Goal: Task Accomplishment & Management: Use online tool/utility

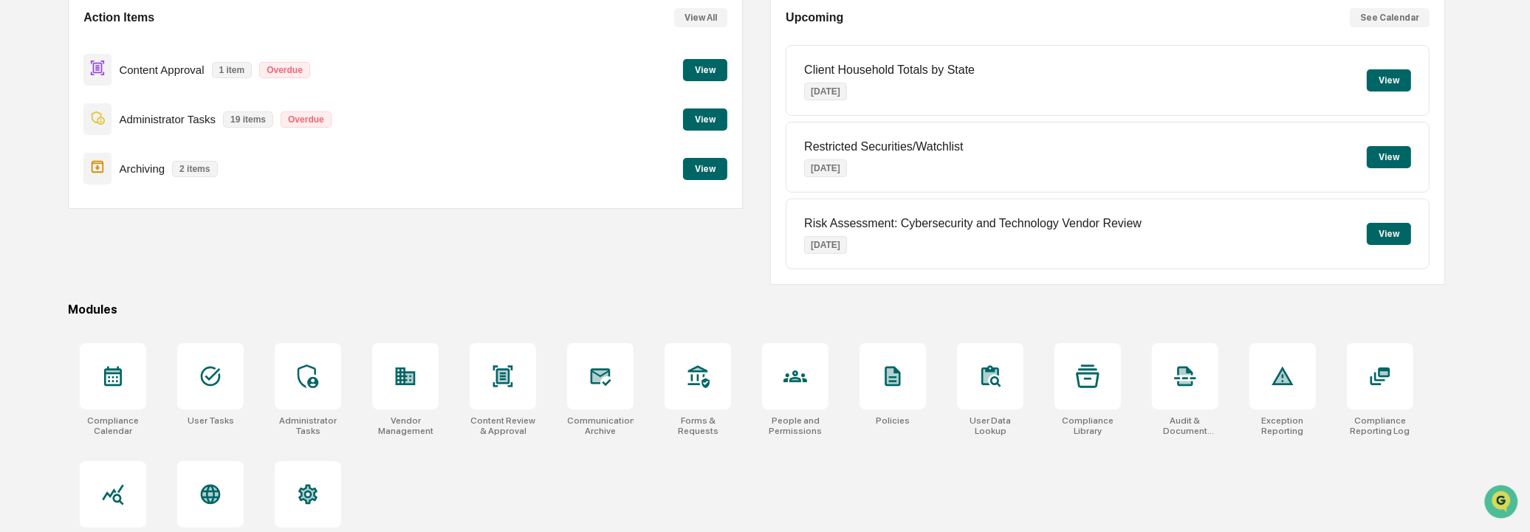
scroll to position [182, 0]
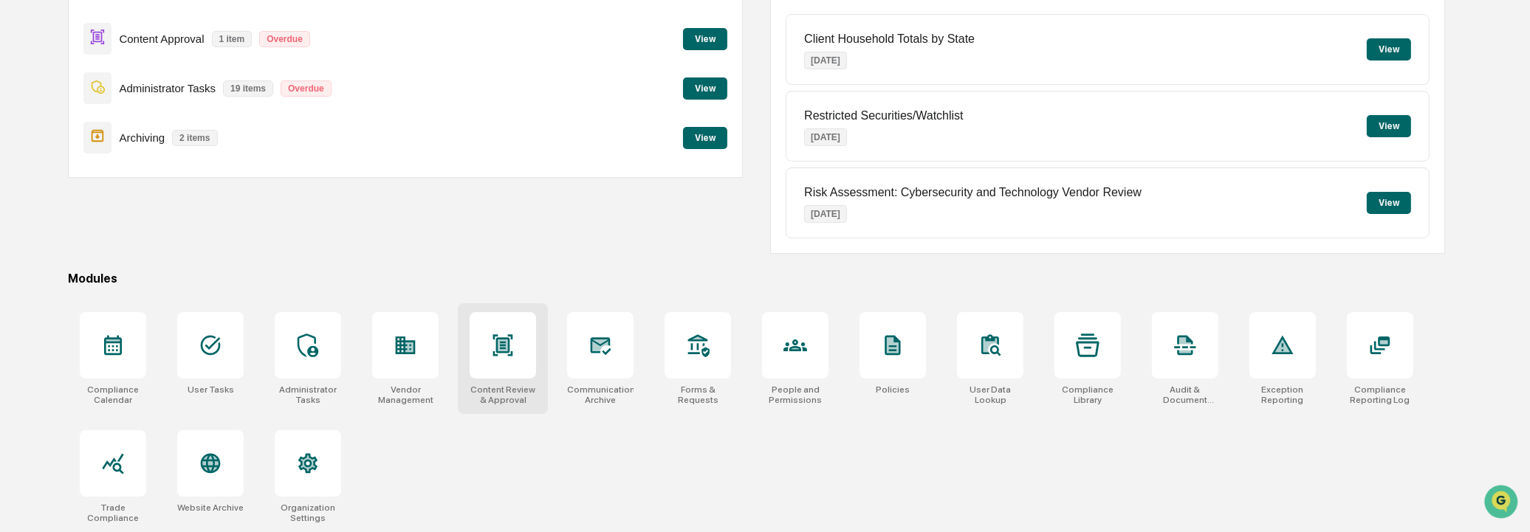
click at [513, 352] on icon at bounding box center [503, 346] width 24 height 24
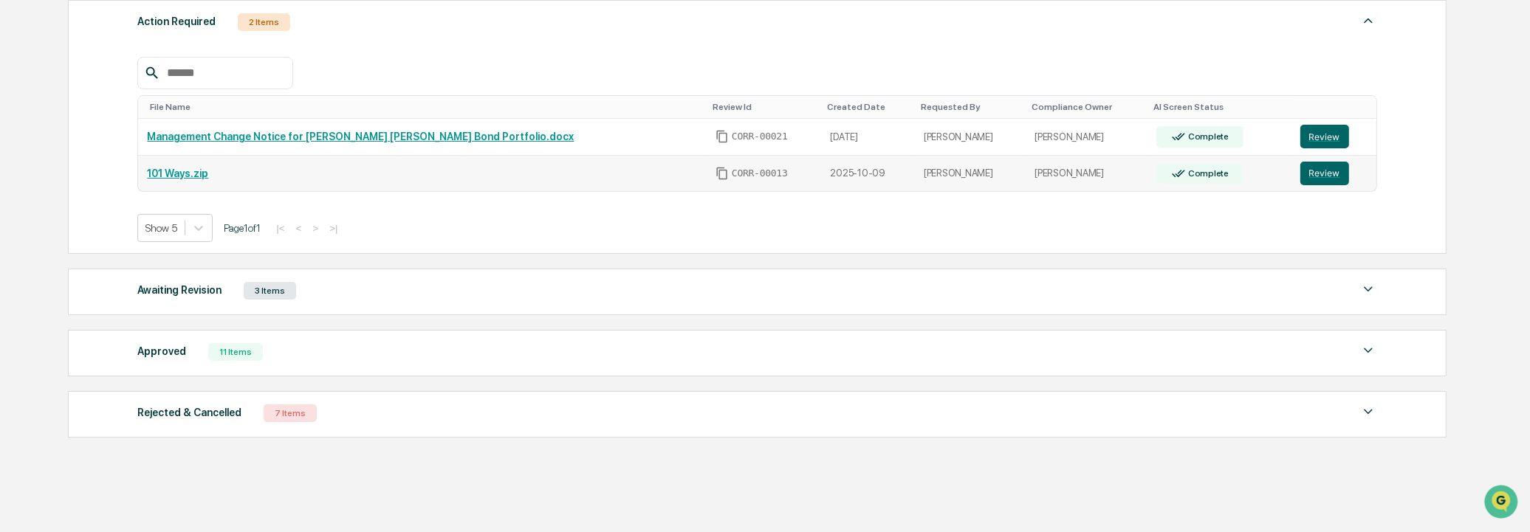
scroll to position [318, 0]
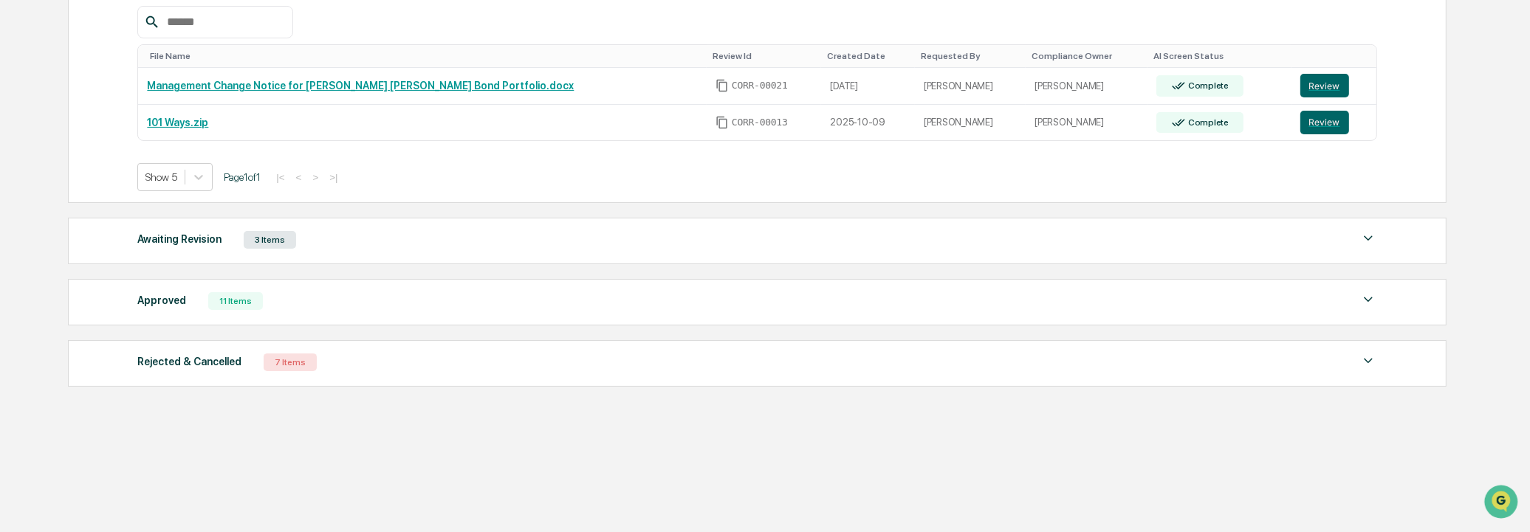
click at [274, 314] on div "Approved 11 Items File Name Review Id Created Date Requested By Compliance Owne…" at bounding box center [757, 302] width 1379 height 47
click at [224, 304] on div "11 Items" at bounding box center [235, 301] width 55 height 18
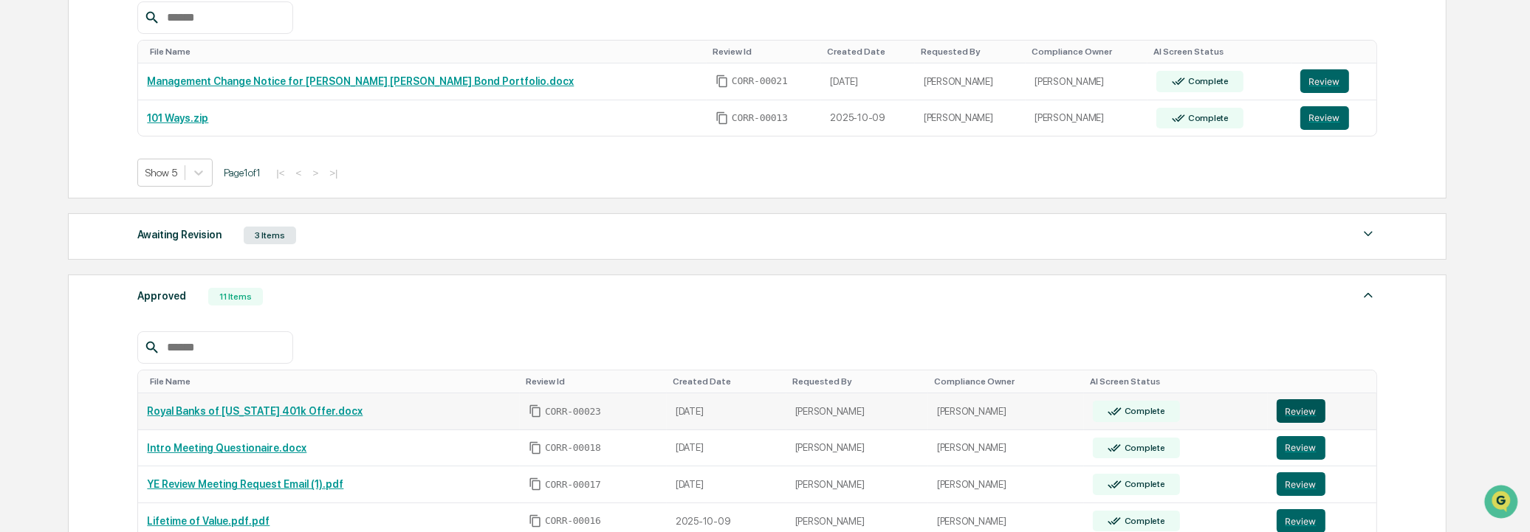
click at [1306, 419] on button "Review" at bounding box center [1301, 412] width 49 height 24
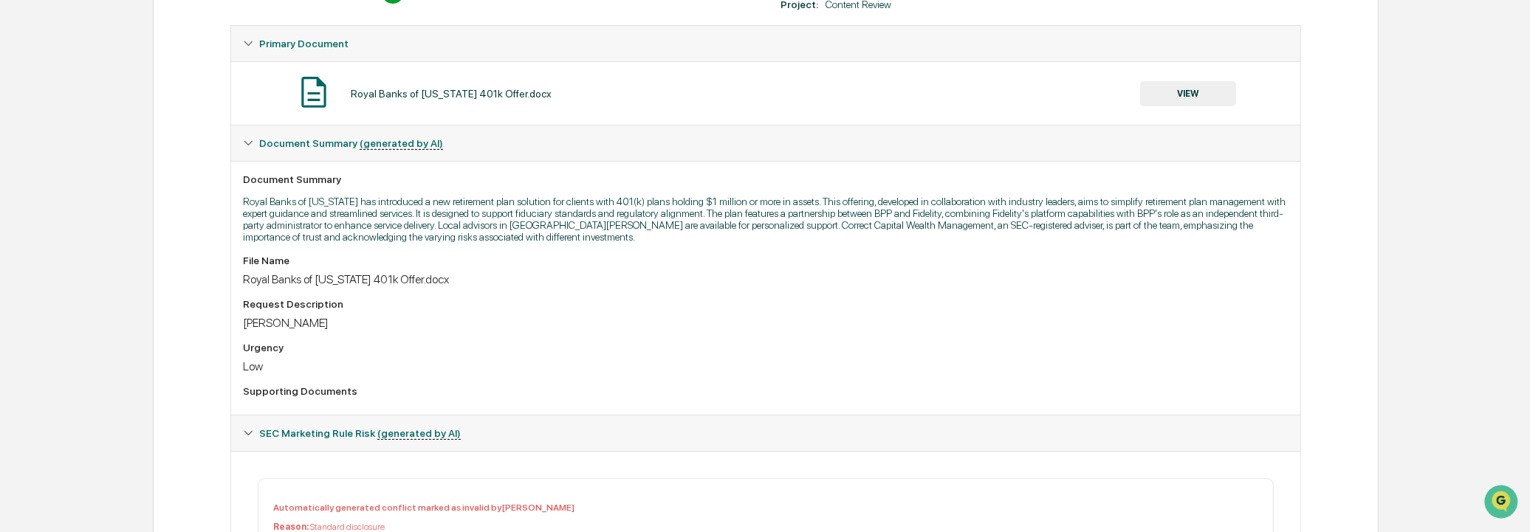
scroll to position [82, 0]
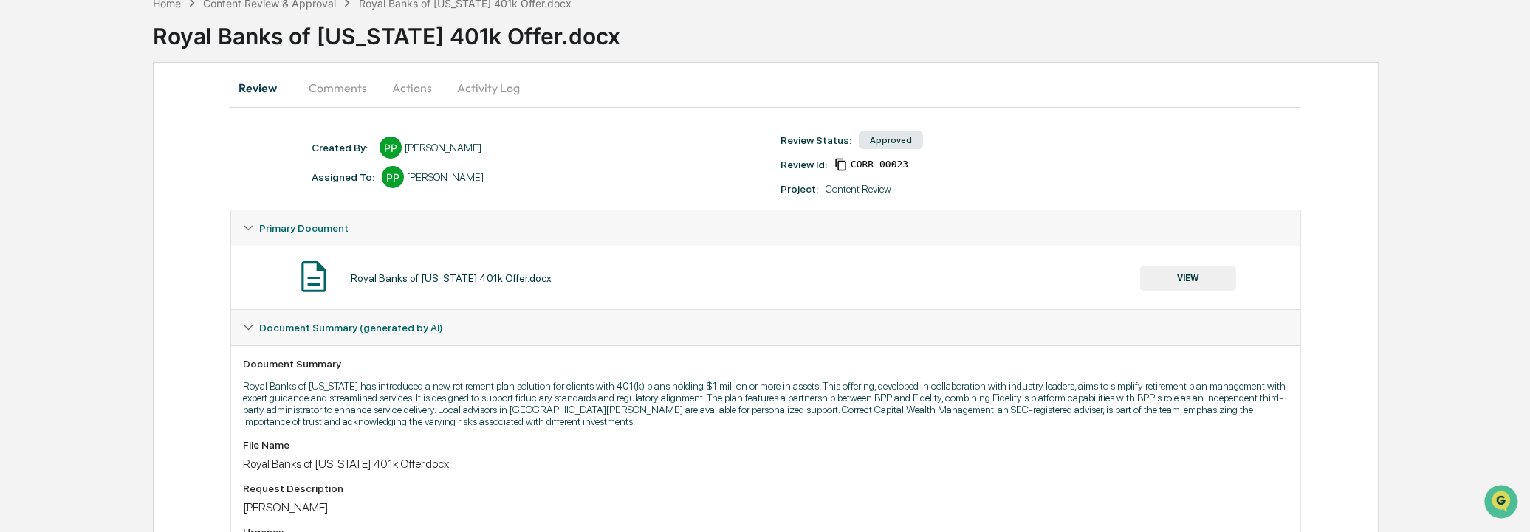
click at [1206, 268] on button "VIEW" at bounding box center [1188, 278] width 96 height 25
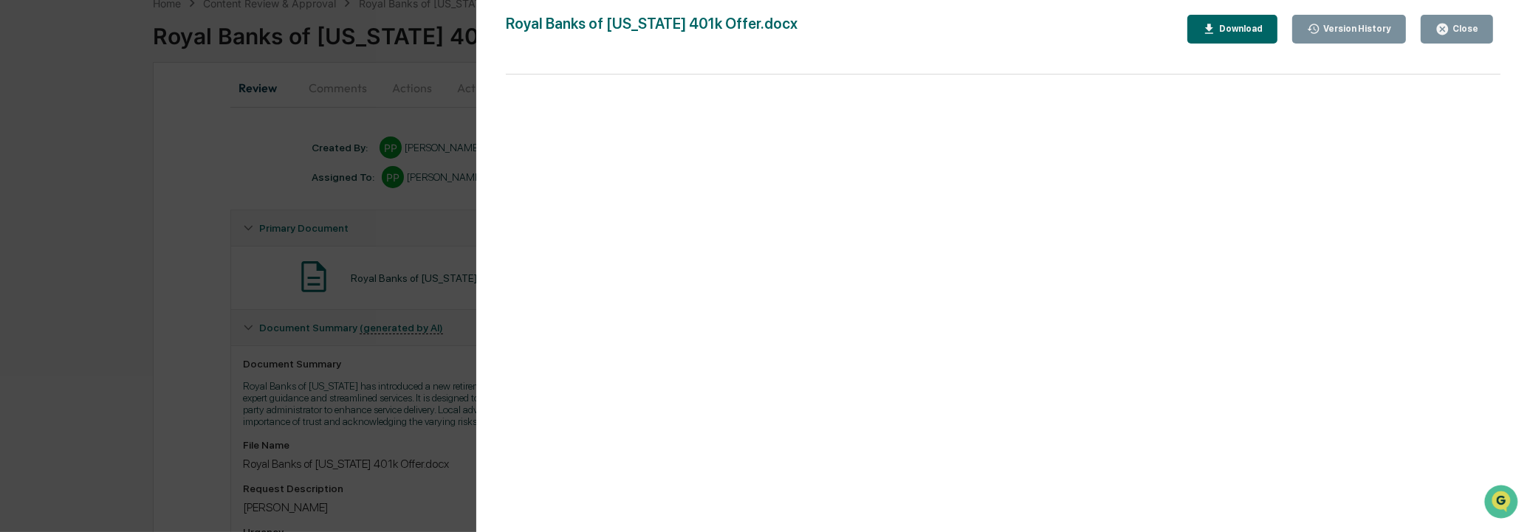
click at [1465, 34] on div "Close" at bounding box center [1457, 29] width 43 height 14
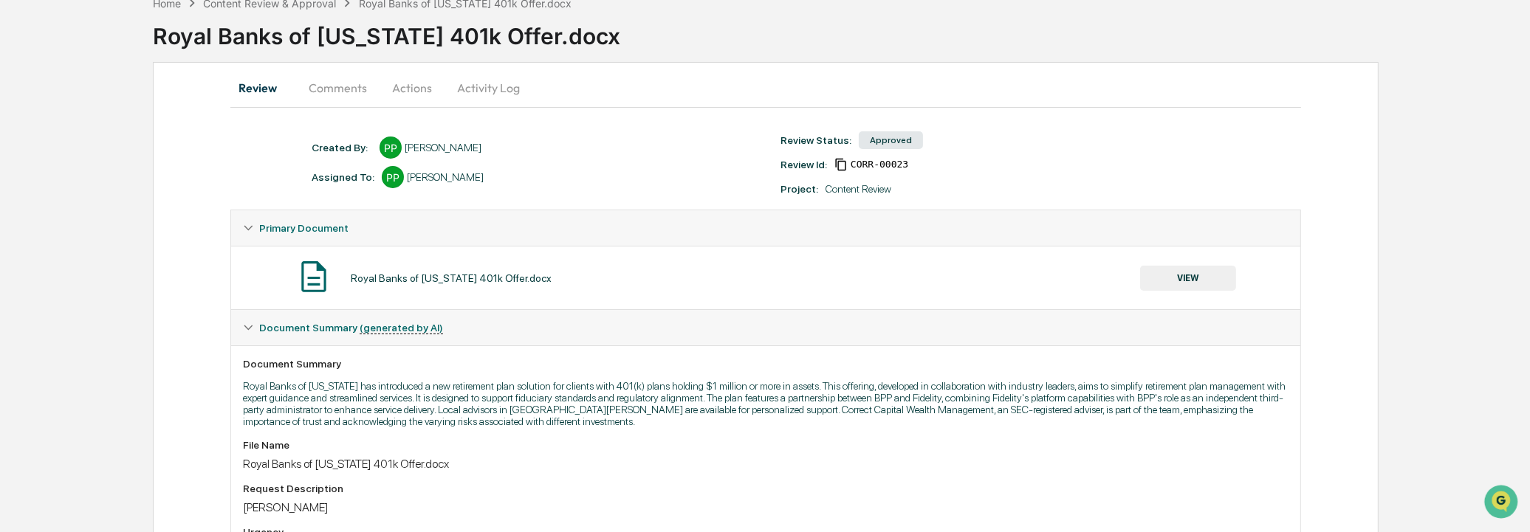
scroll to position [0, 0]
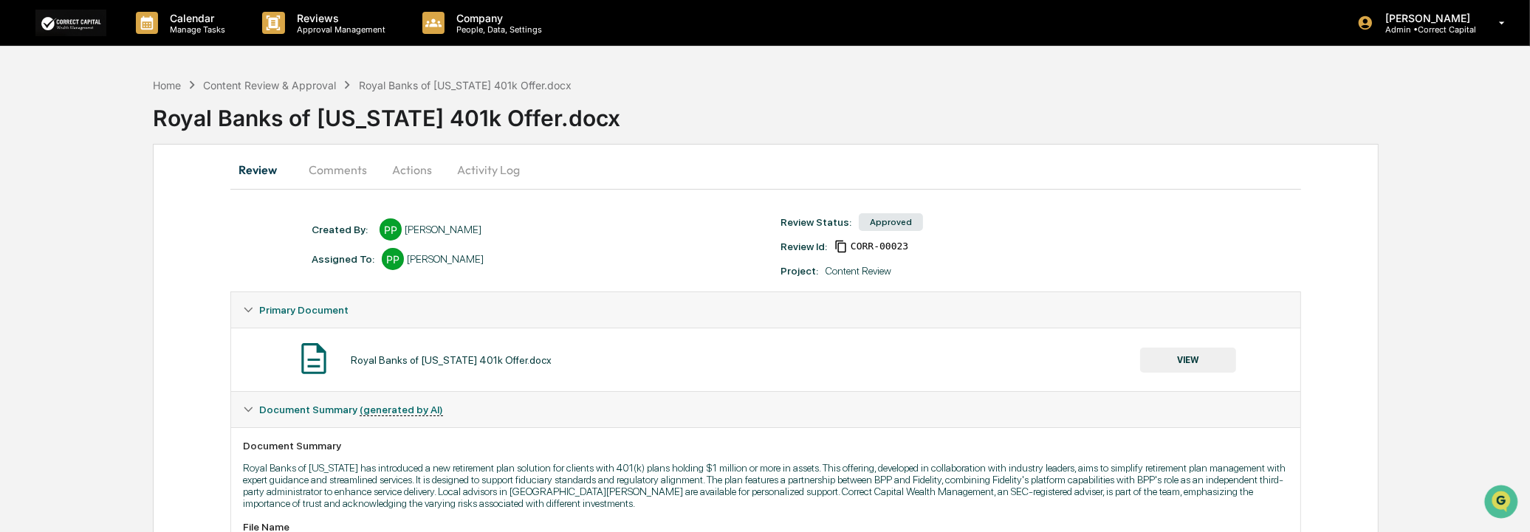
click at [403, 172] on button "Actions" at bounding box center [412, 169] width 66 height 35
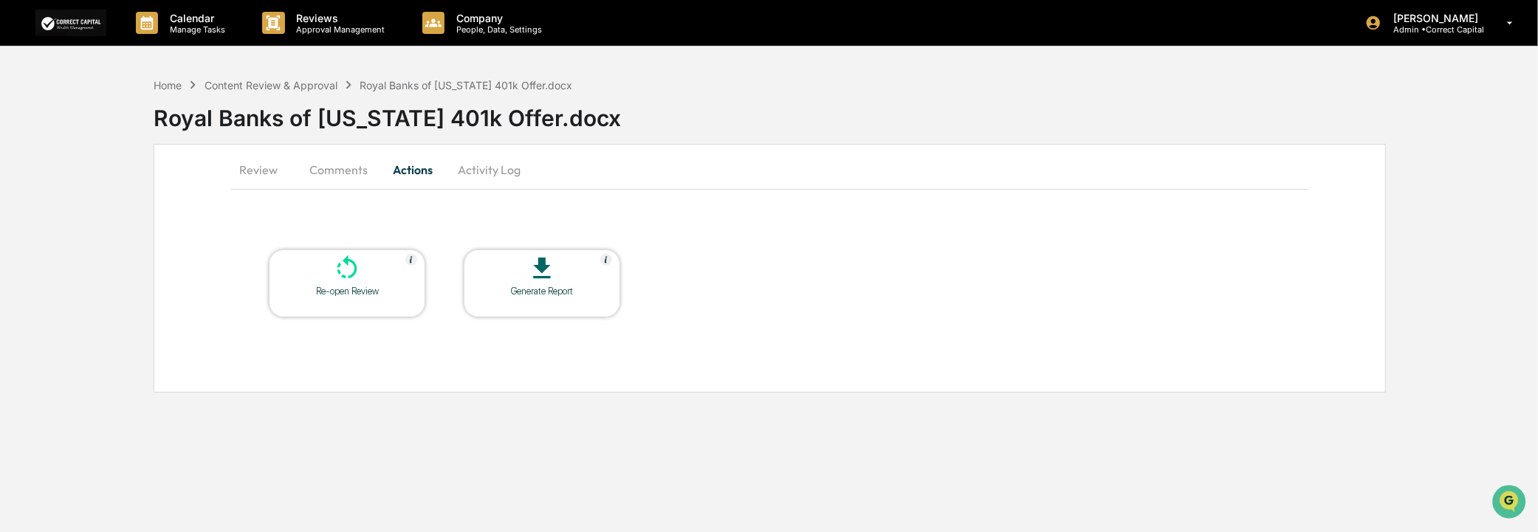
click at [527, 286] on div "Generate Report" at bounding box center [542, 291] width 133 height 11
click at [493, 164] on button "Activity Log" at bounding box center [489, 169] width 86 height 35
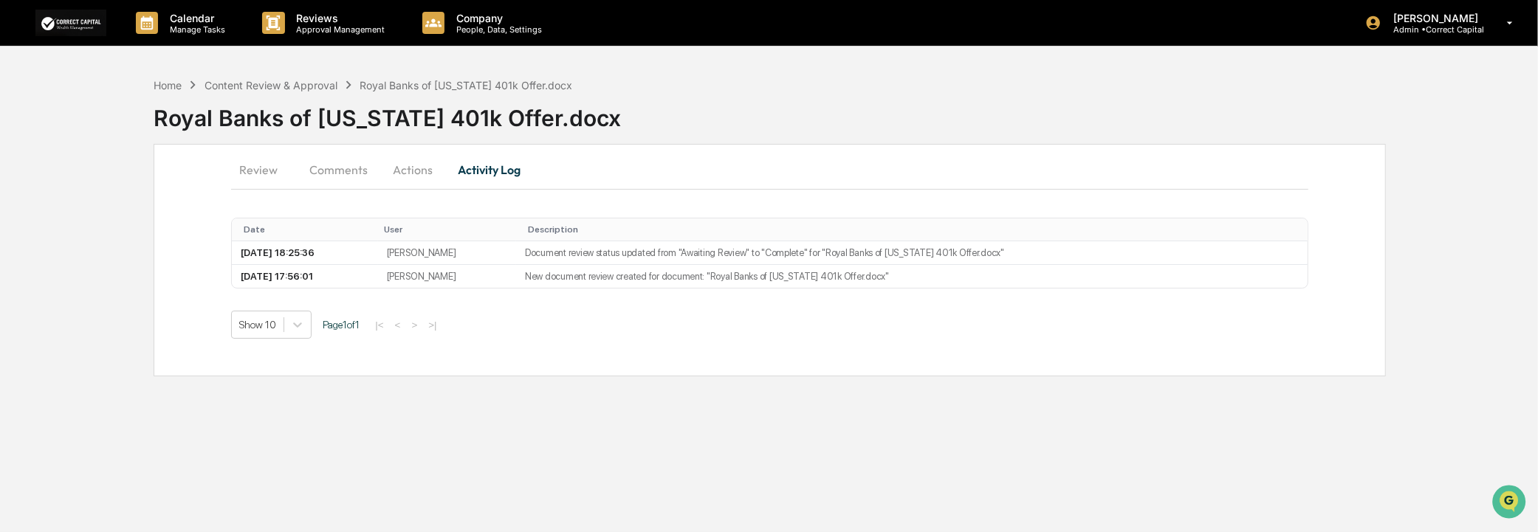
click at [352, 165] on button "Comments" at bounding box center [339, 169] width 82 height 35
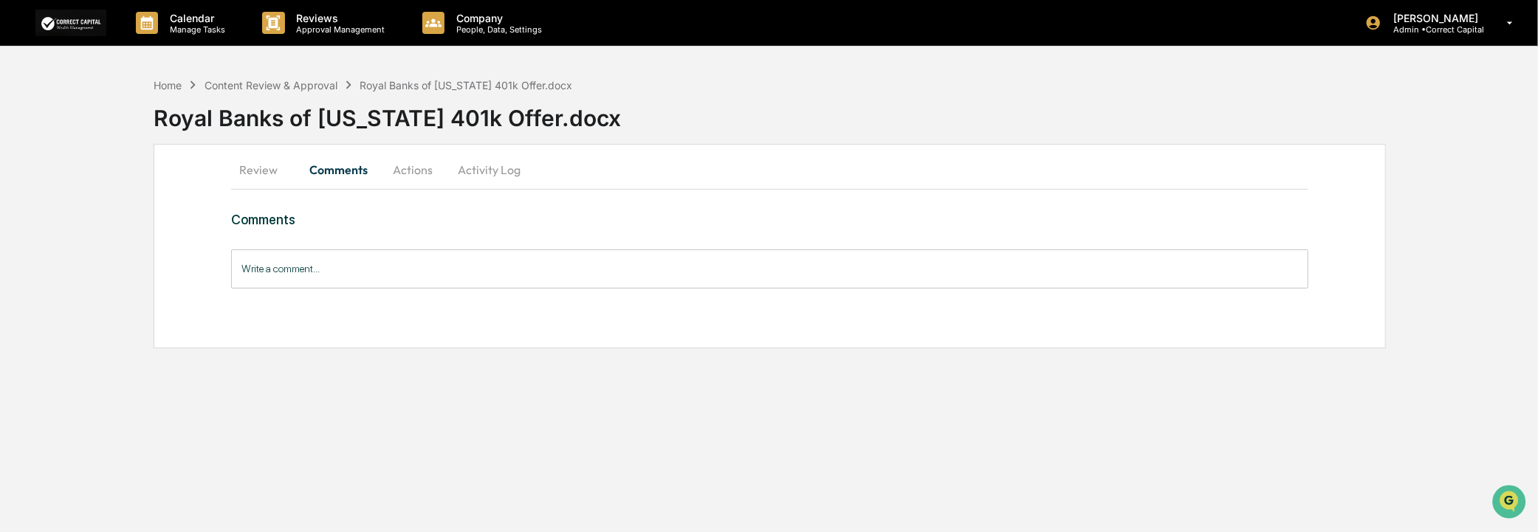
click at [256, 175] on button "Review" at bounding box center [264, 169] width 66 height 35
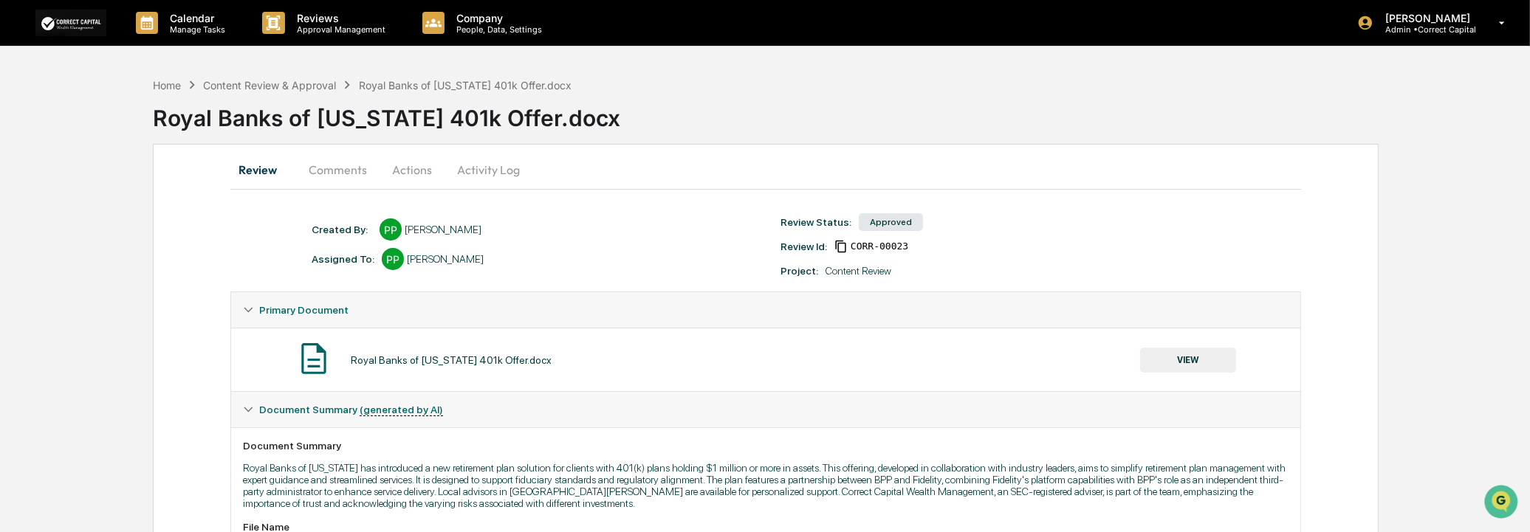
click at [877, 225] on div "Approved" at bounding box center [891, 222] width 64 height 18
click at [331, 26] on p "Approval Management" at bounding box center [339, 29] width 108 height 10
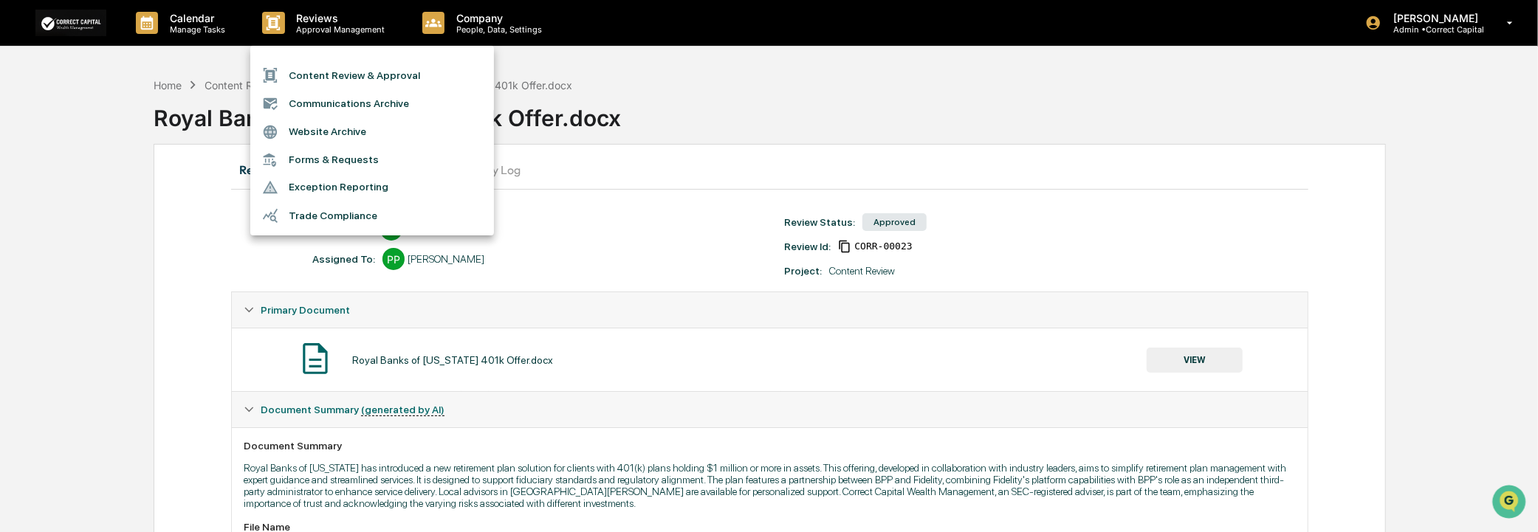
click at [355, 76] on li "Content Review & Approval" at bounding box center [372, 75] width 244 height 28
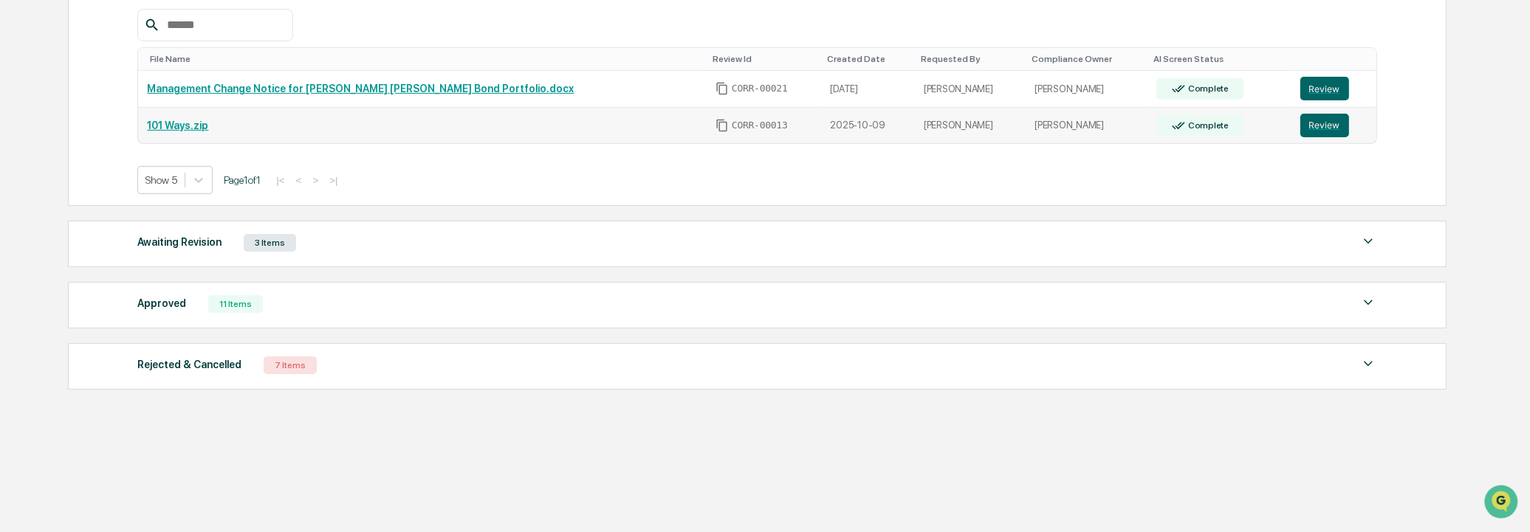
scroll to position [318, 0]
click at [370, 304] on div "Approved 11 Items" at bounding box center [756, 301] width 1239 height 21
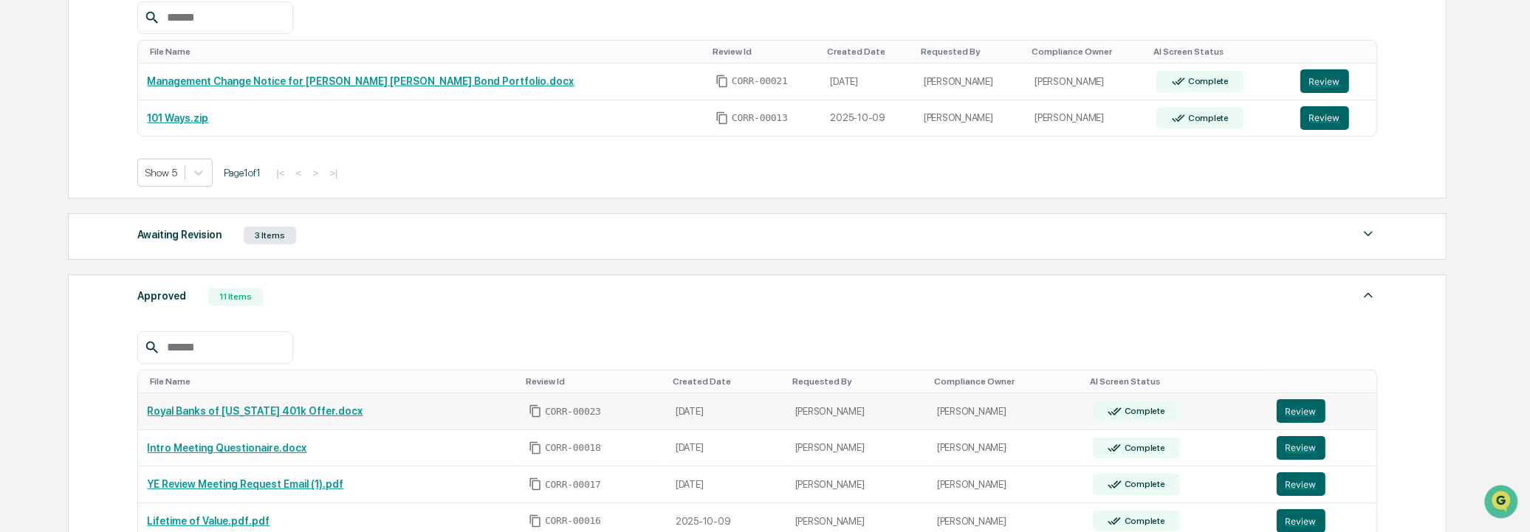
click at [238, 415] on link "Royal Banks of [US_STATE] 401k Offer.docx" at bounding box center [255, 411] width 216 height 12
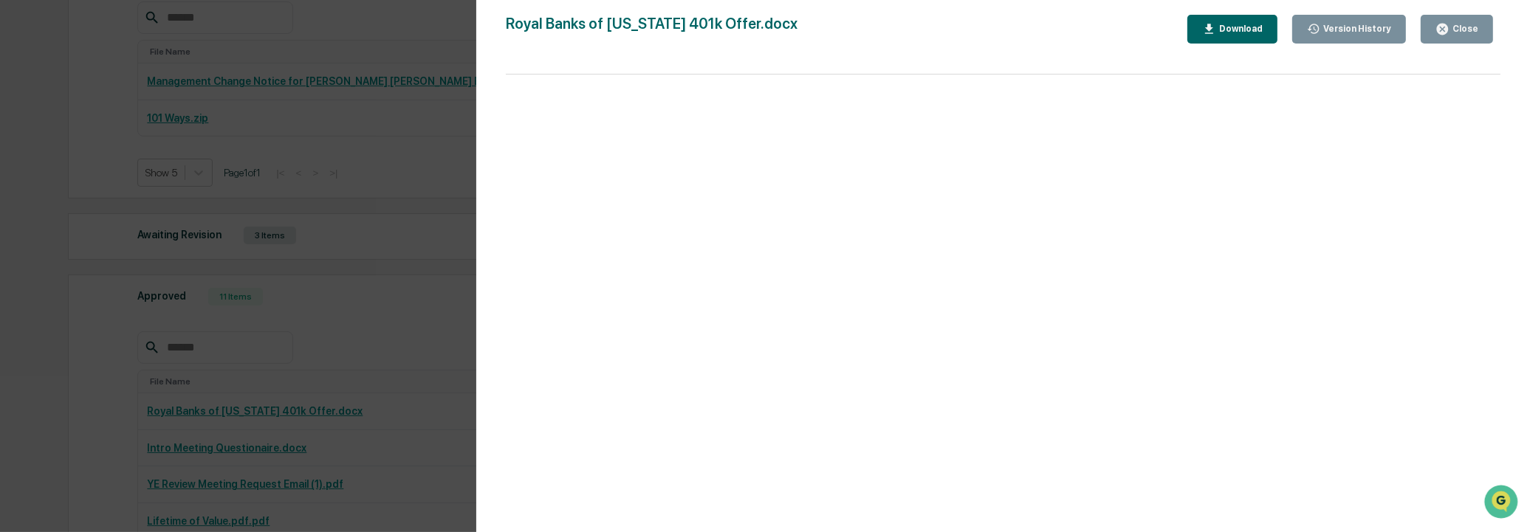
click at [1470, 32] on div "Close" at bounding box center [1464, 29] width 29 height 10
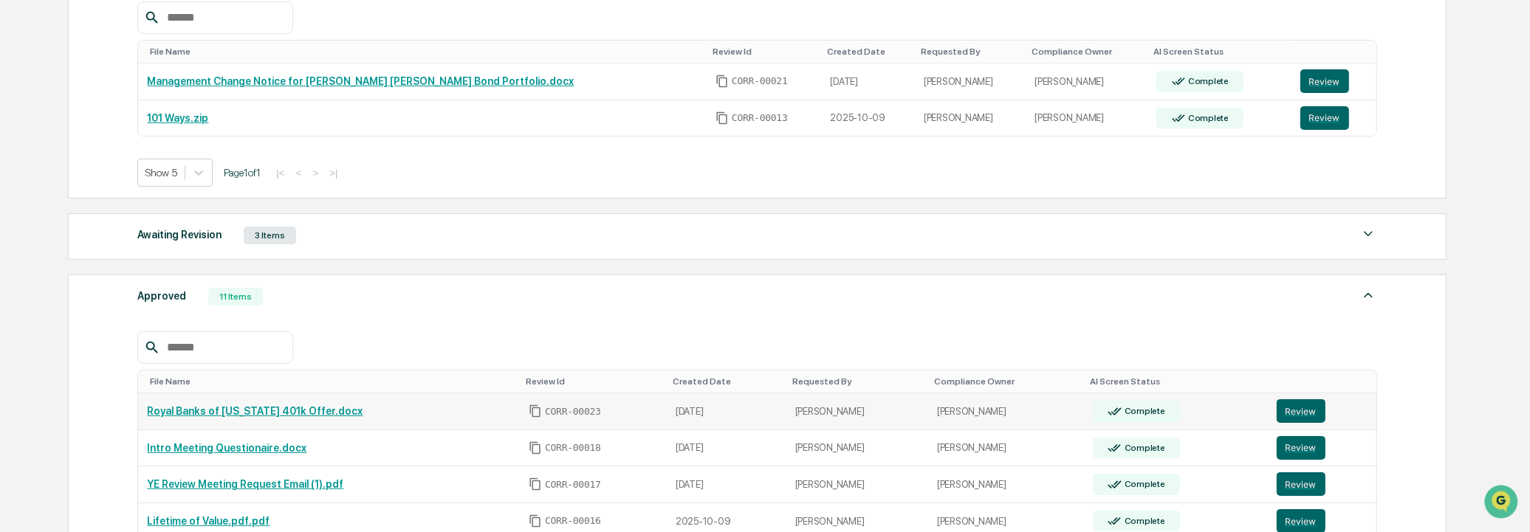
click at [1093, 421] on div "Complete" at bounding box center [1136, 411] width 87 height 21
click at [1294, 421] on button "Review" at bounding box center [1301, 412] width 49 height 24
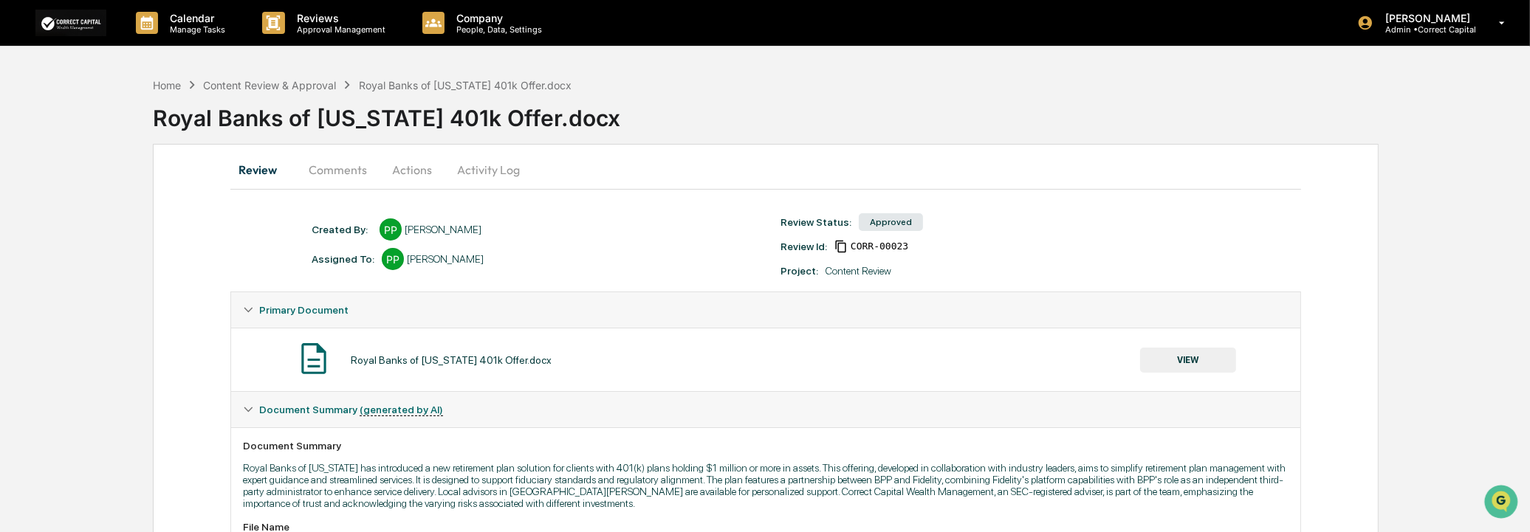
click at [343, 167] on button "Comments" at bounding box center [338, 169] width 82 height 35
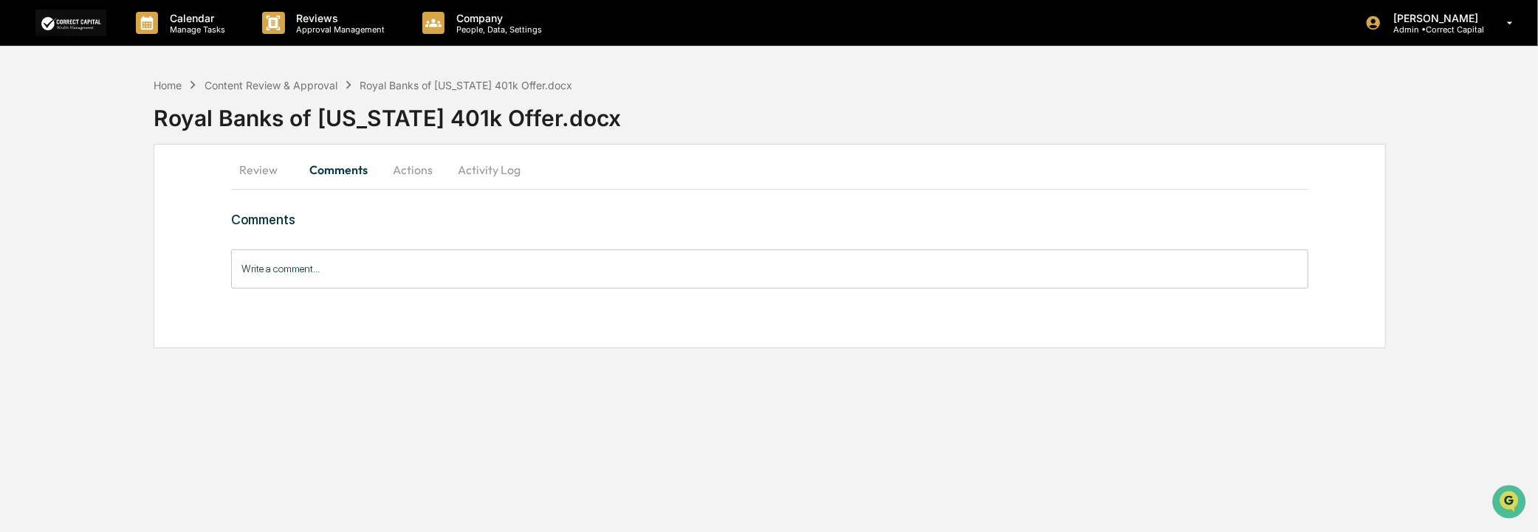
click at [380, 167] on button "Actions" at bounding box center [413, 169] width 66 height 35
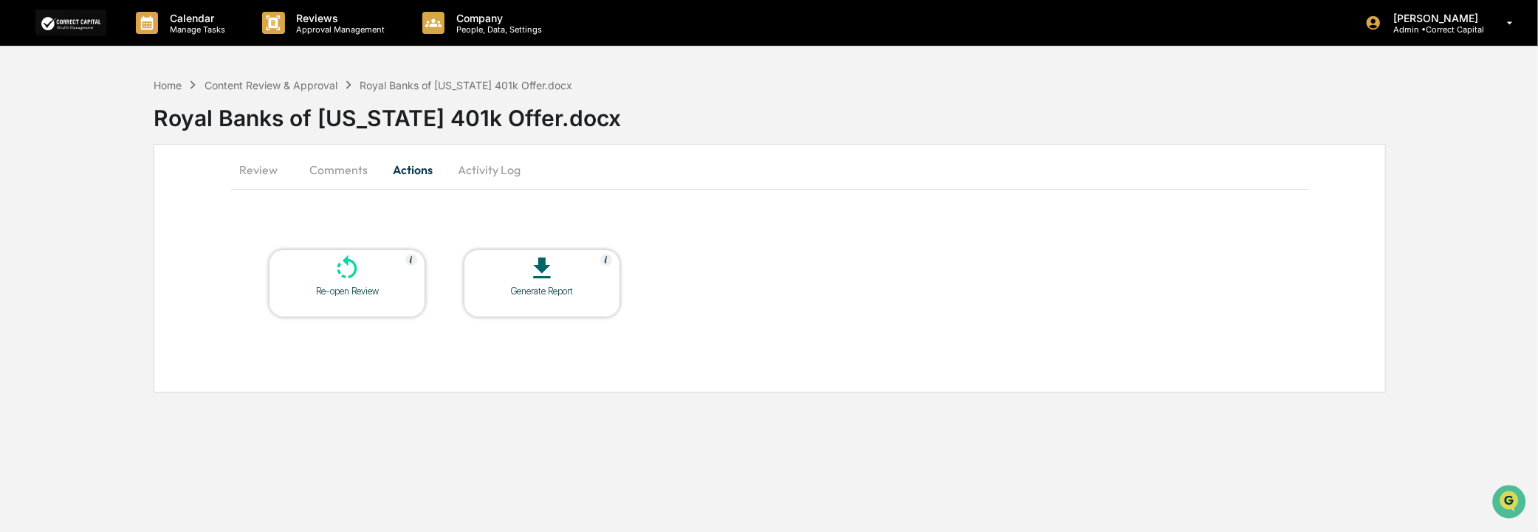
click at [562, 270] on div at bounding box center [542, 270] width 148 height 32
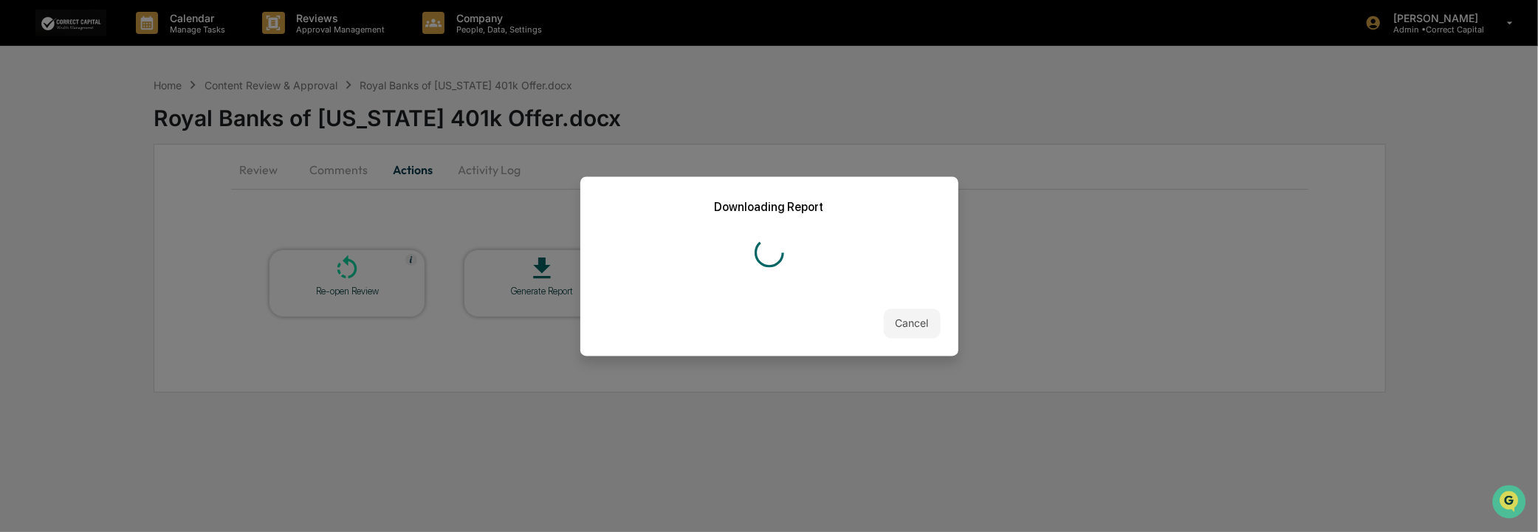
click at [898, 321] on button "Cancel" at bounding box center [912, 324] width 57 height 30
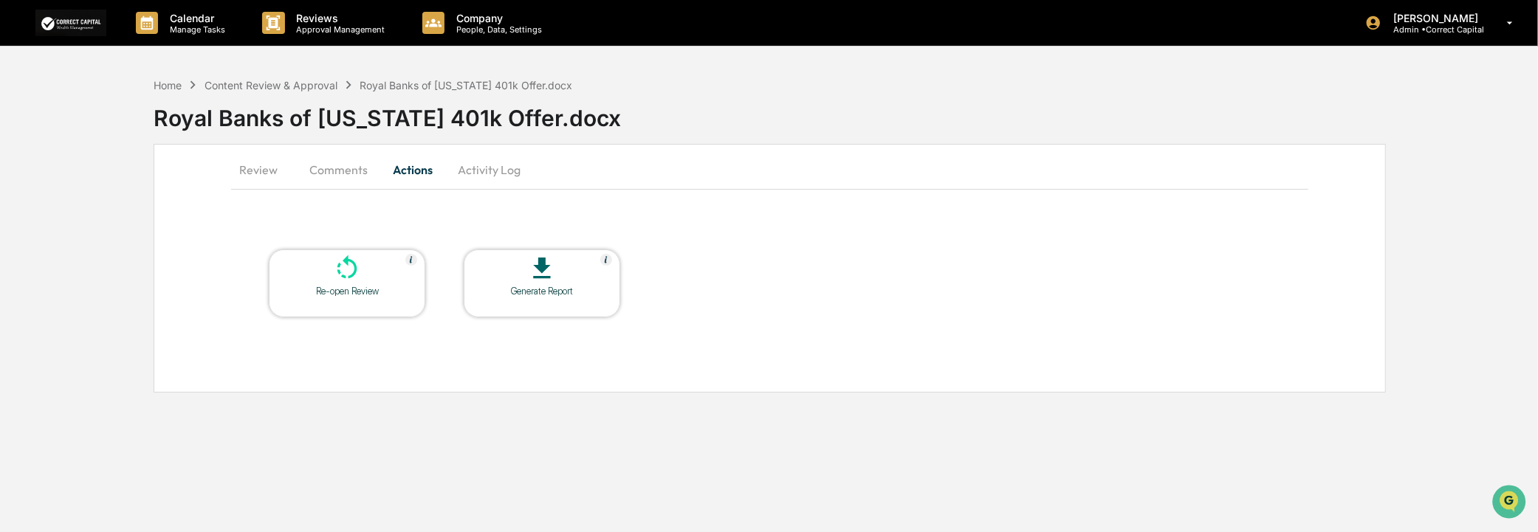
click at [264, 168] on button "Review" at bounding box center [264, 169] width 66 height 35
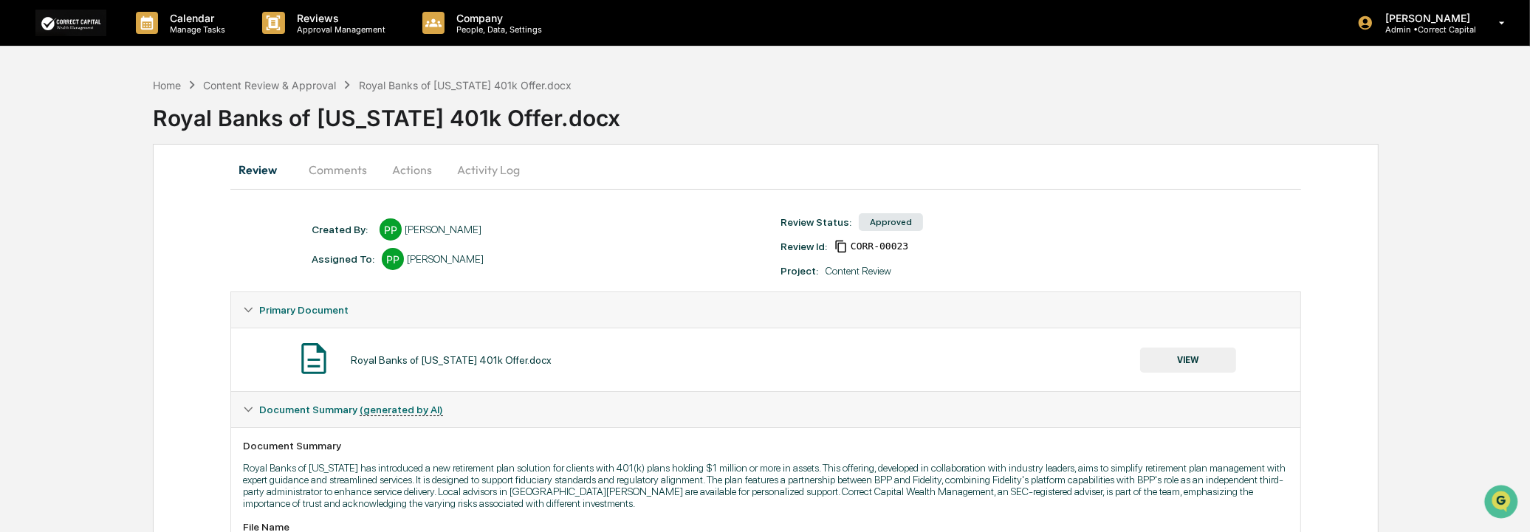
click at [1171, 350] on button "VIEW" at bounding box center [1188, 360] width 96 height 25
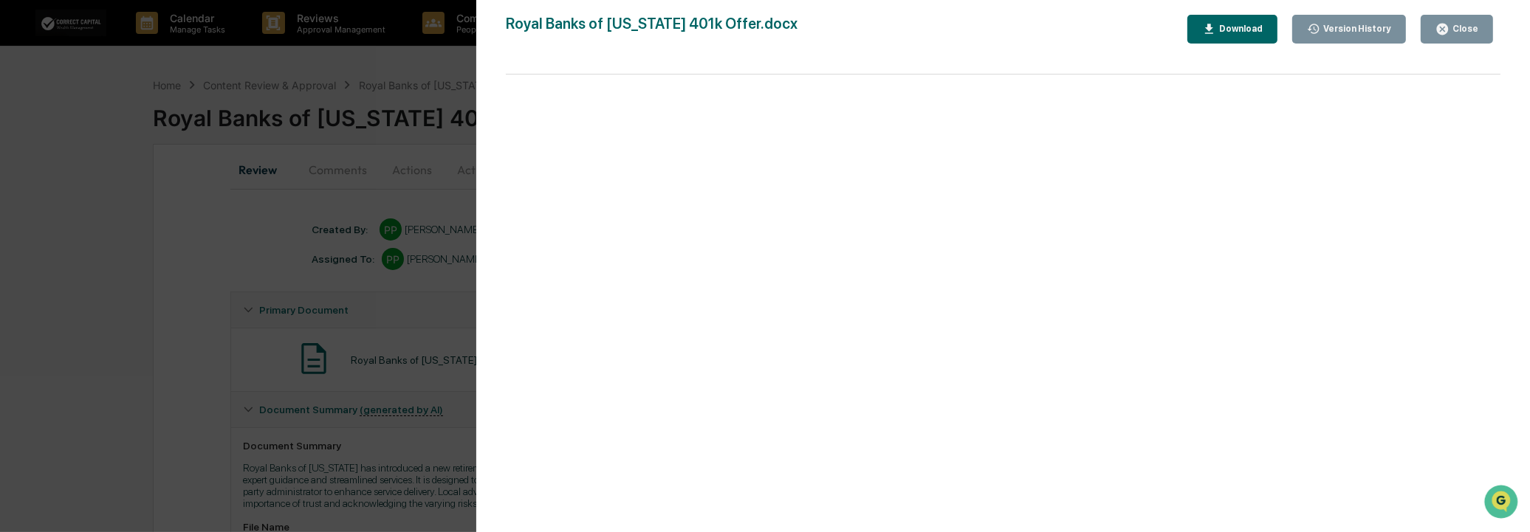
click at [1263, 27] on div "Download" at bounding box center [1239, 29] width 47 height 10
click at [1452, 24] on div "Close" at bounding box center [1464, 29] width 29 height 10
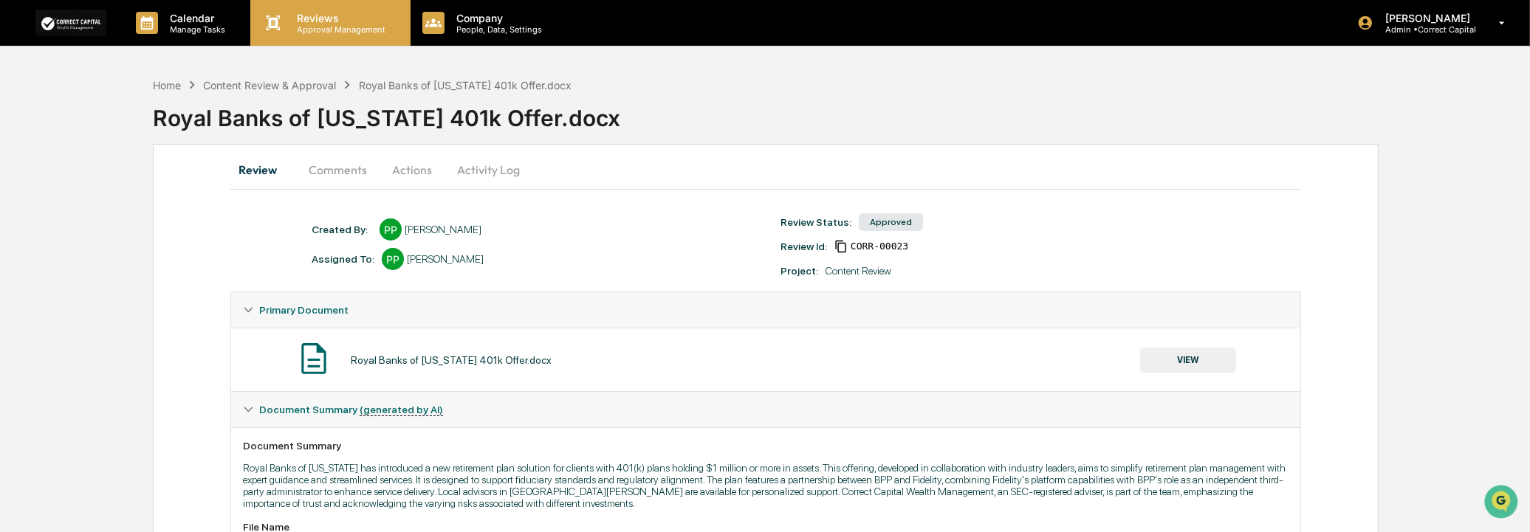
click at [297, 27] on p "Approval Management" at bounding box center [339, 29] width 108 height 10
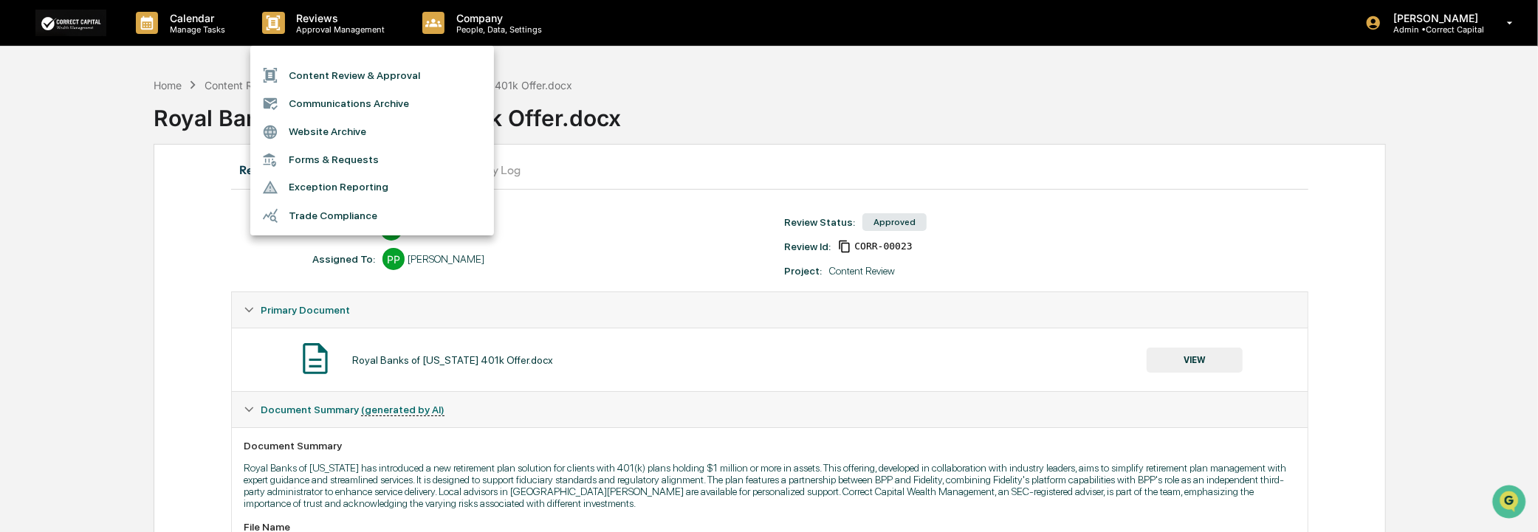
click at [352, 70] on li "Content Review & Approval" at bounding box center [372, 75] width 244 height 28
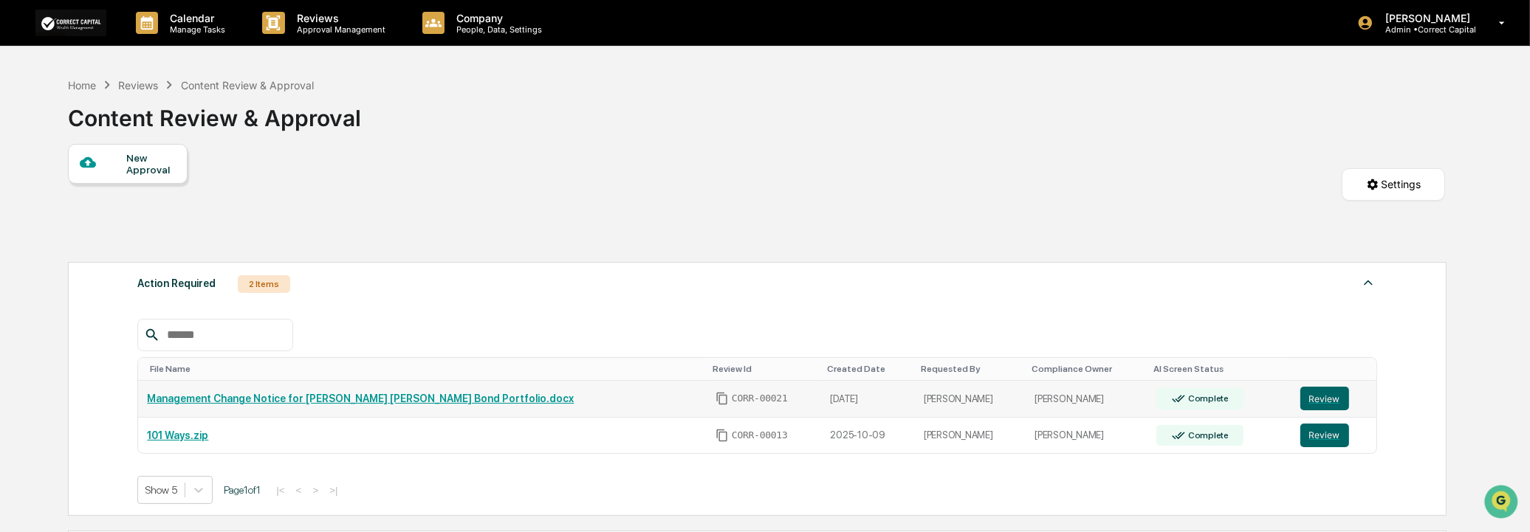
click at [1302, 414] on td "Review" at bounding box center [1334, 399] width 85 height 37
click at [1310, 396] on button "Review" at bounding box center [1325, 399] width 49 height 24
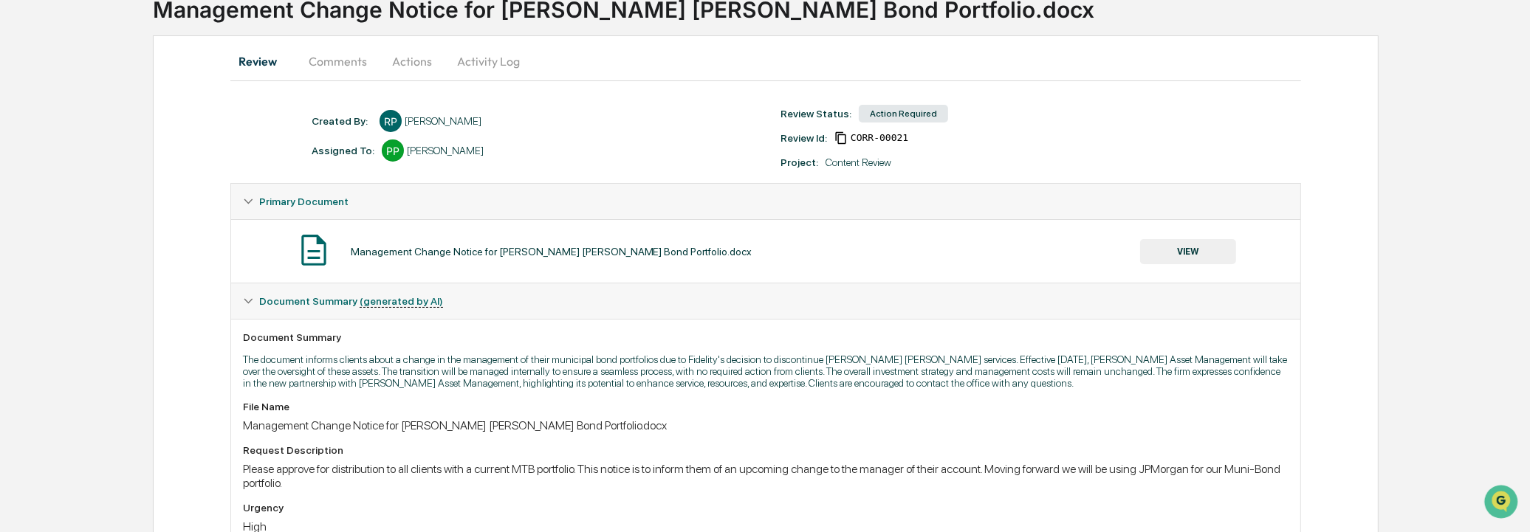
scroll to position [47, 0]
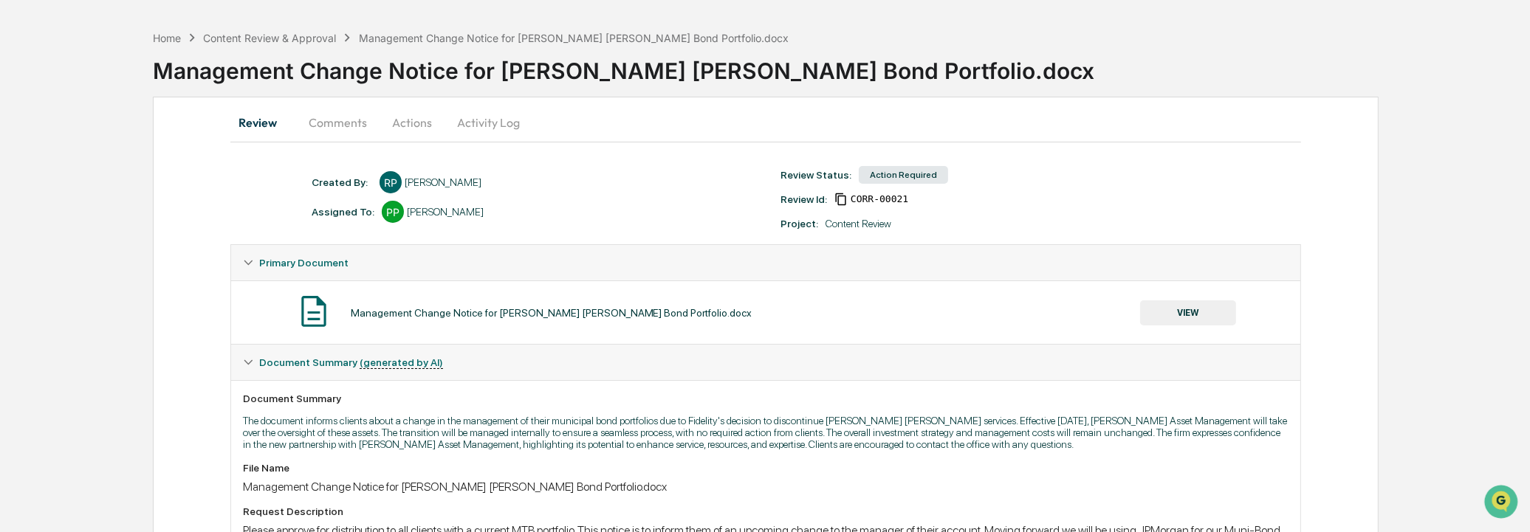
click at [1183, 318] on button "VIEW" at bounding box center [1188, 313] width 96 height 25
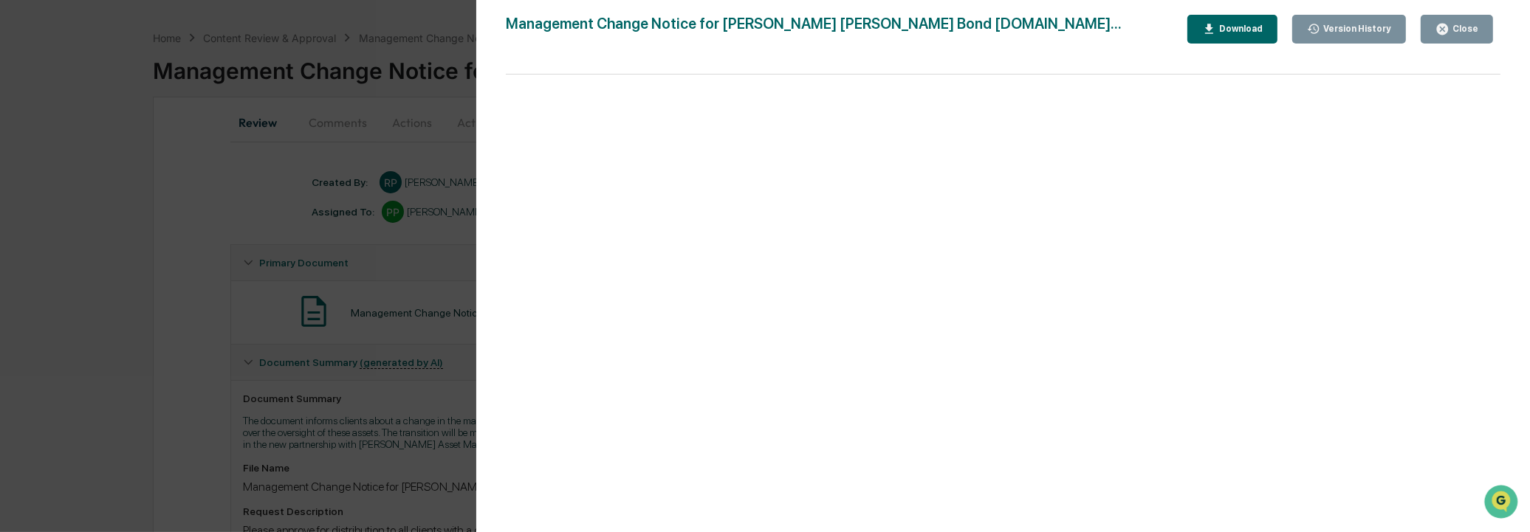
click at [1468, 22] on div "Close" at bounding box center [1457, 29] width 43 height 14
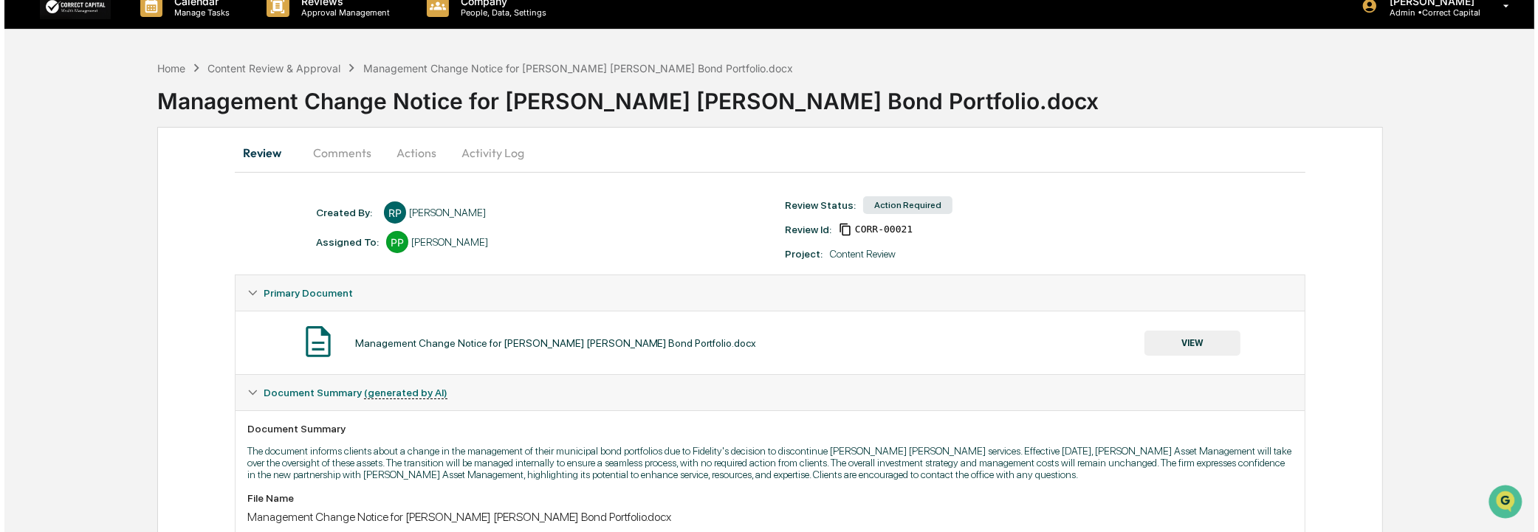
scroll to position [0, 0]
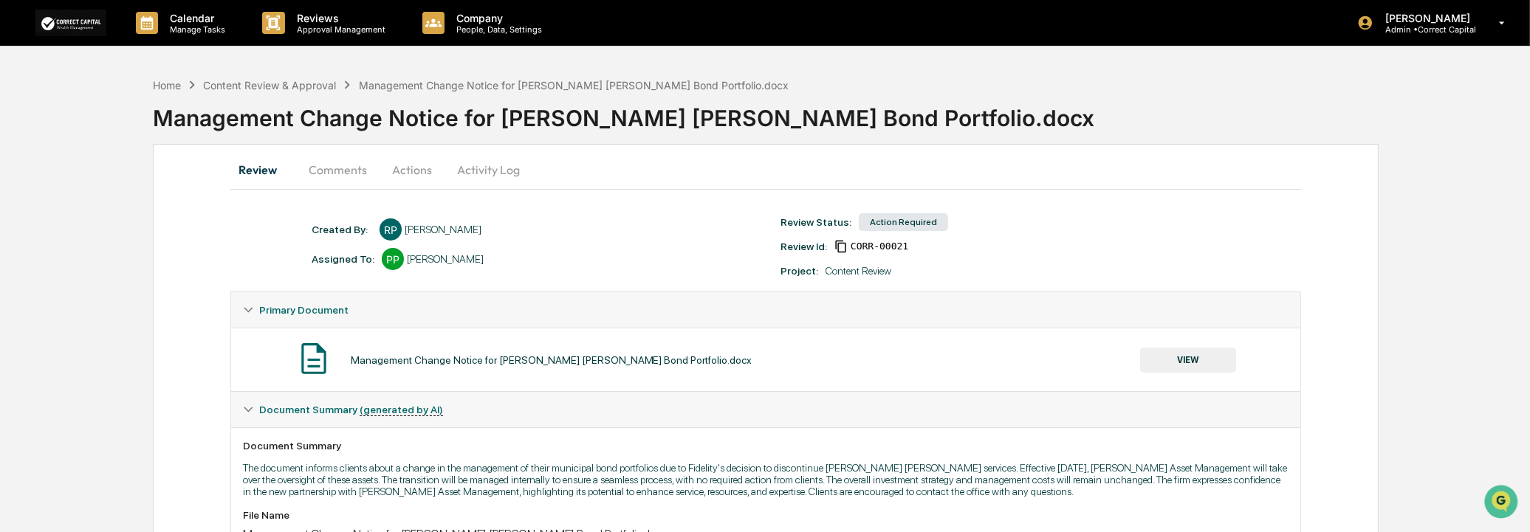
click at [400, 163] on button "Actions" at bounding box center [412, 169] width 66 height 35
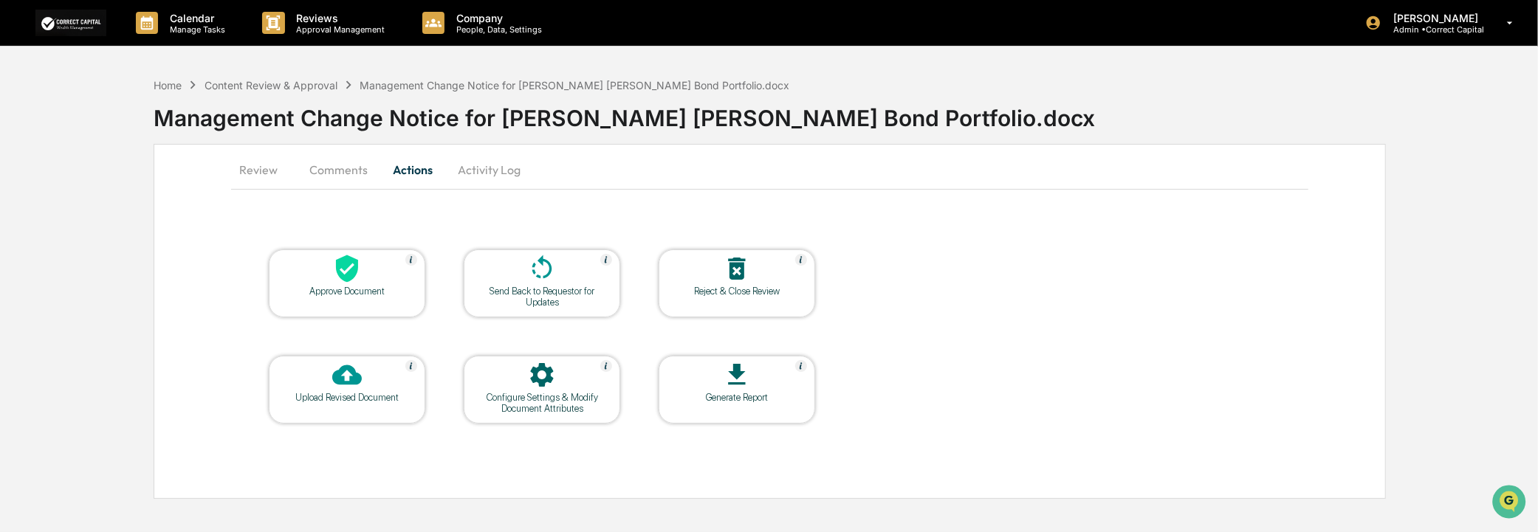
click at [352, 168] on button "Comments" at bounding box center [339, 169] width 82 height 35
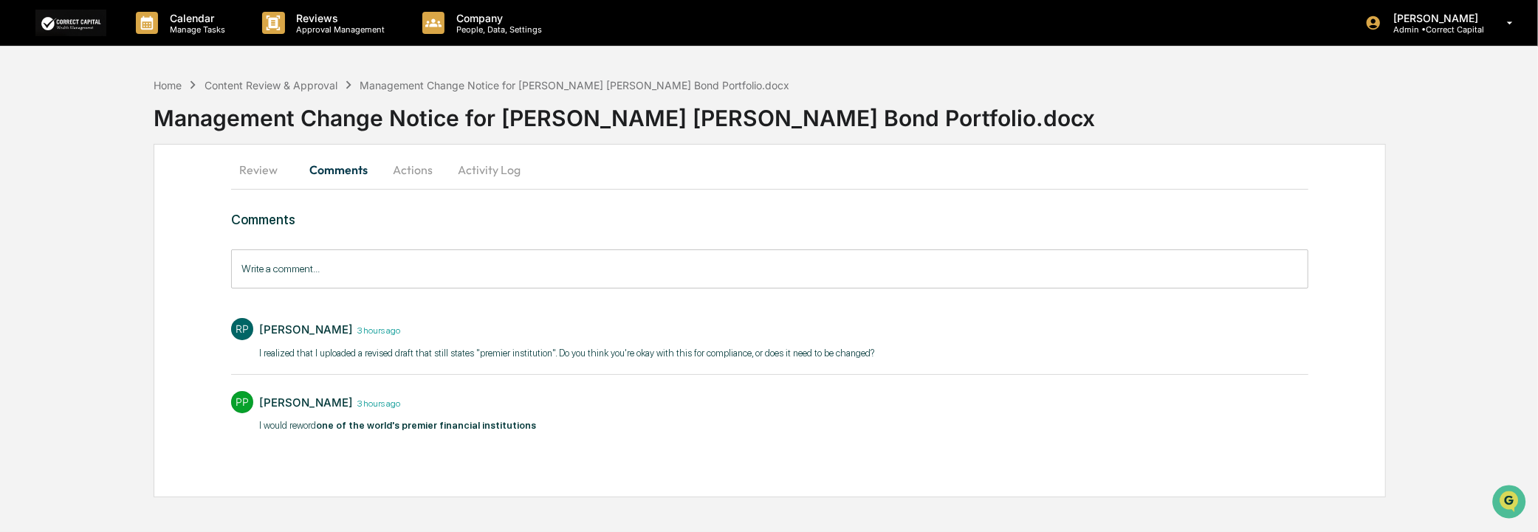
click at [445, 269] on input "Write a comment..." at bounding box center [769, 269] width 1077 height 39
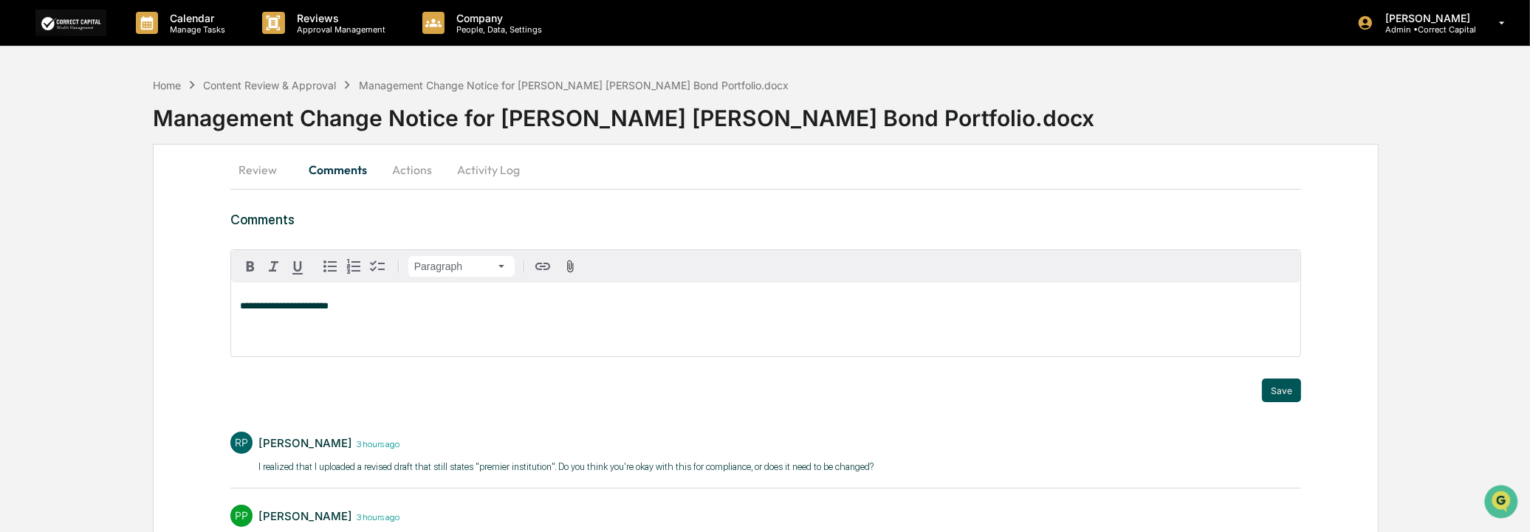
click at [1295, 399] on button "Save" at bounding box center [1281, 391] width 39 height 24
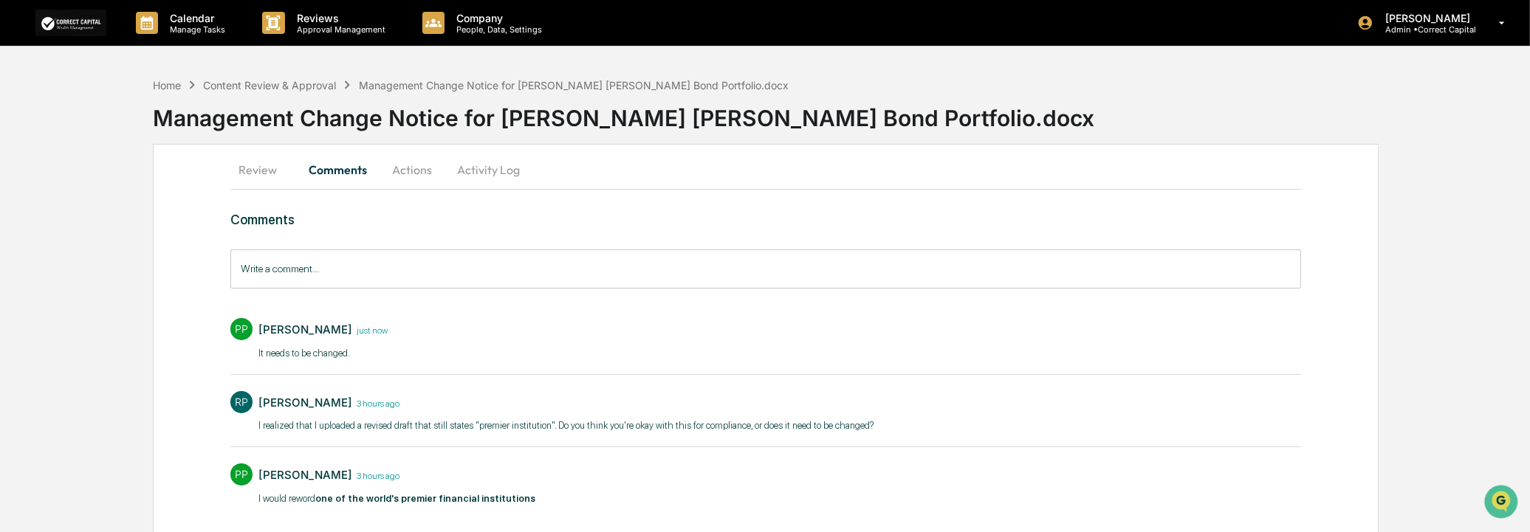
click at [418, 171] on button "Actions" at bounding box center [412, 169] width 66 height 35
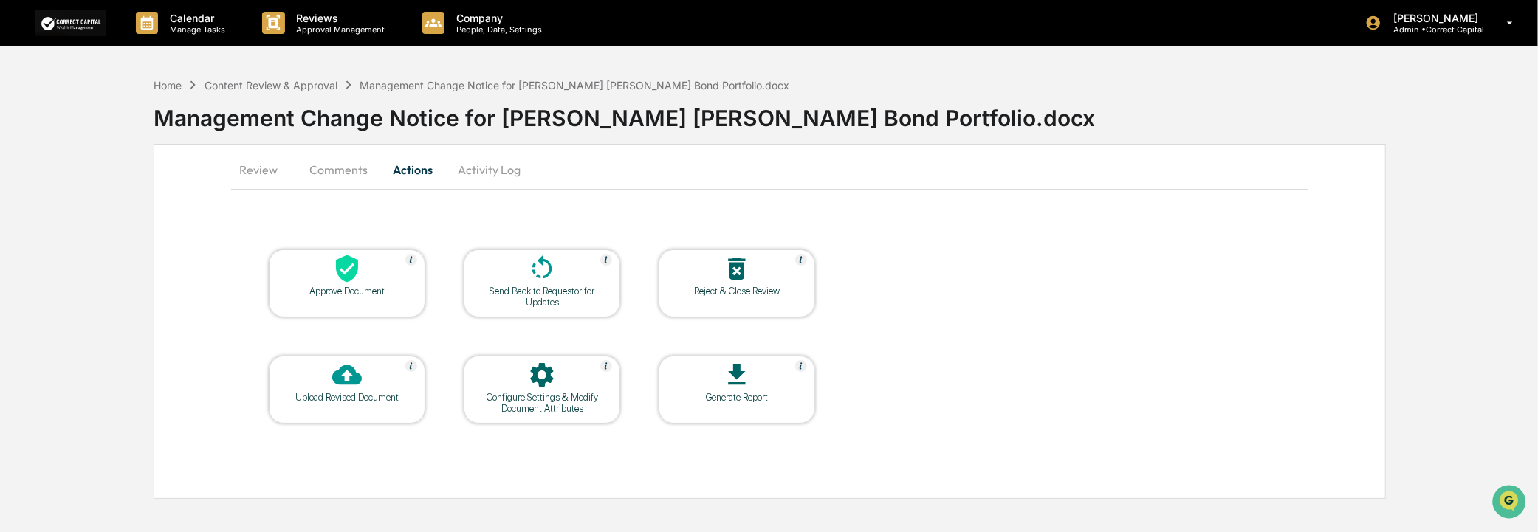
click at [603, 291] on div "Send Back to Requestor for Updates" at bounding box center [542, 297] width 133 height 22
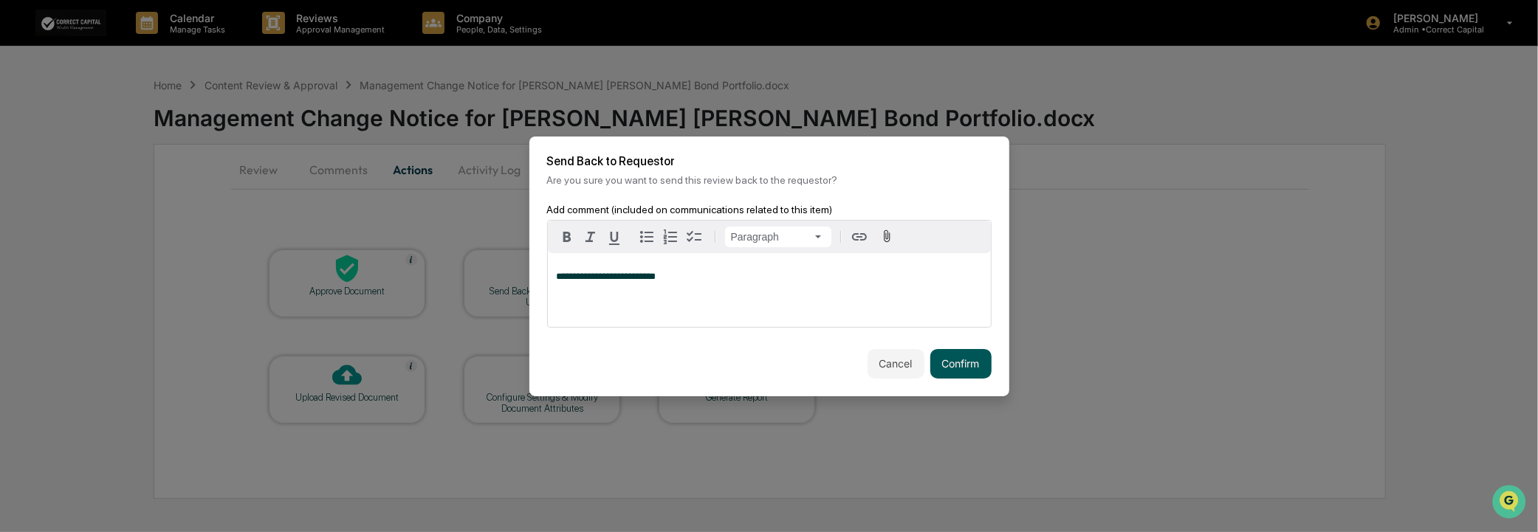
click at [965, 367] on button "Confirm" at bounding box center [961, 364] width 61 height 30
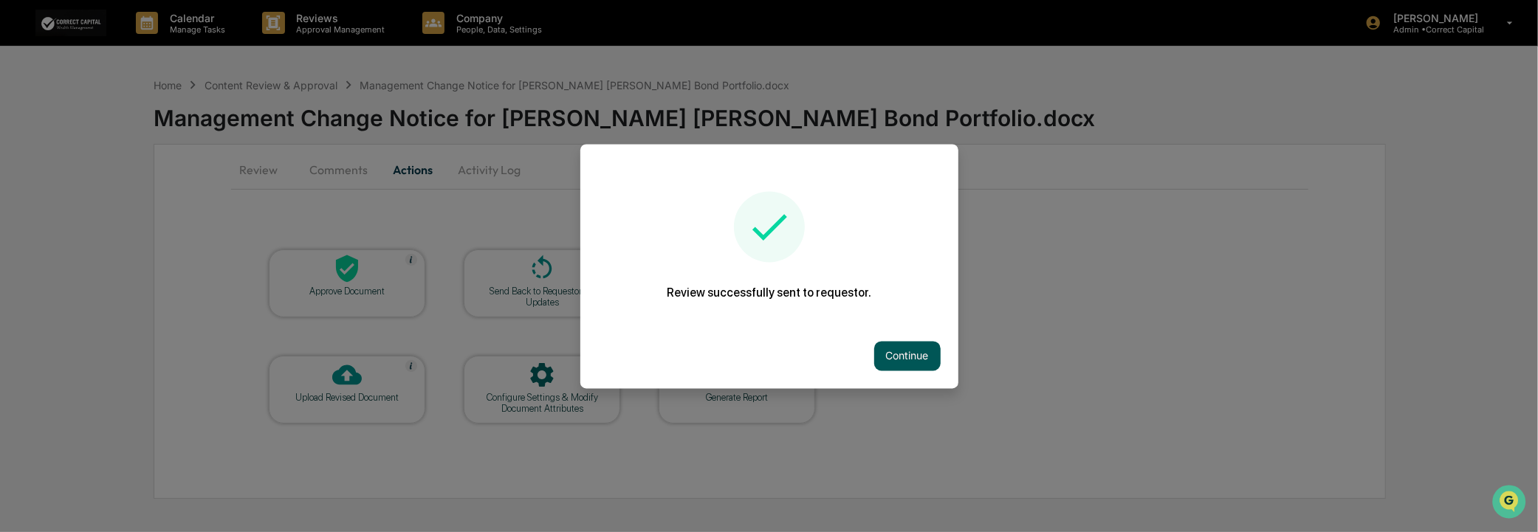
click at [908, 357] on button "Continue" at bounding box center [907, 356] width 66 height 30
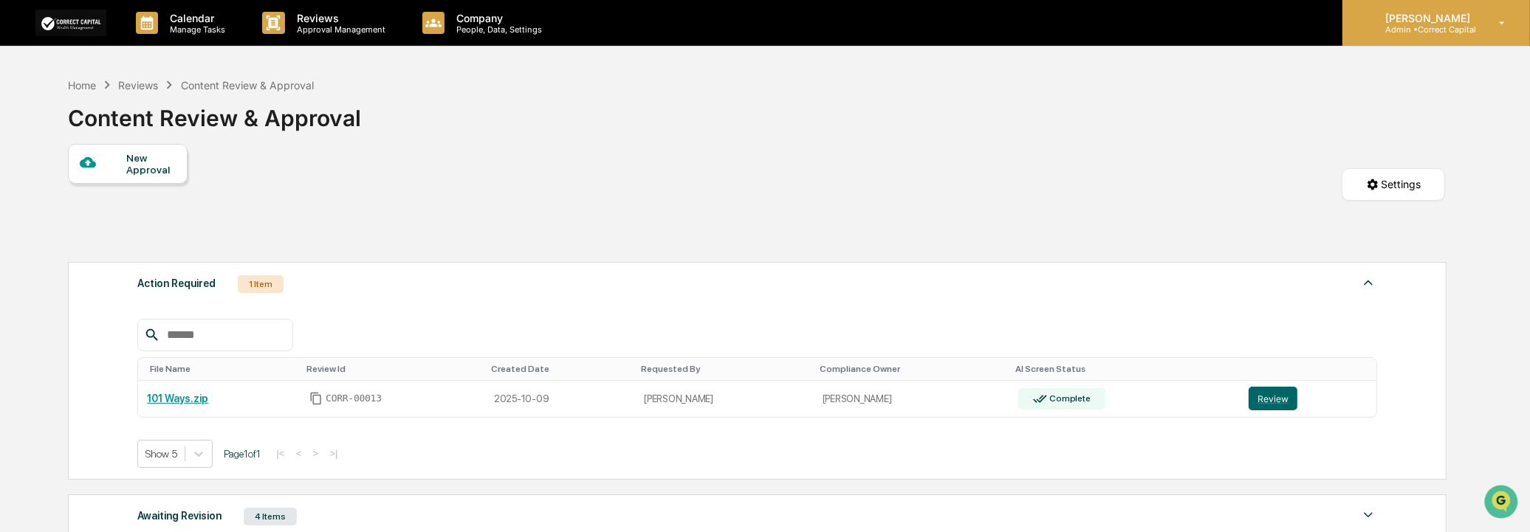
click at [1421, 18] on p "[PERSON_NAME]" at bounding box center [1426, 18] width 104 height 13
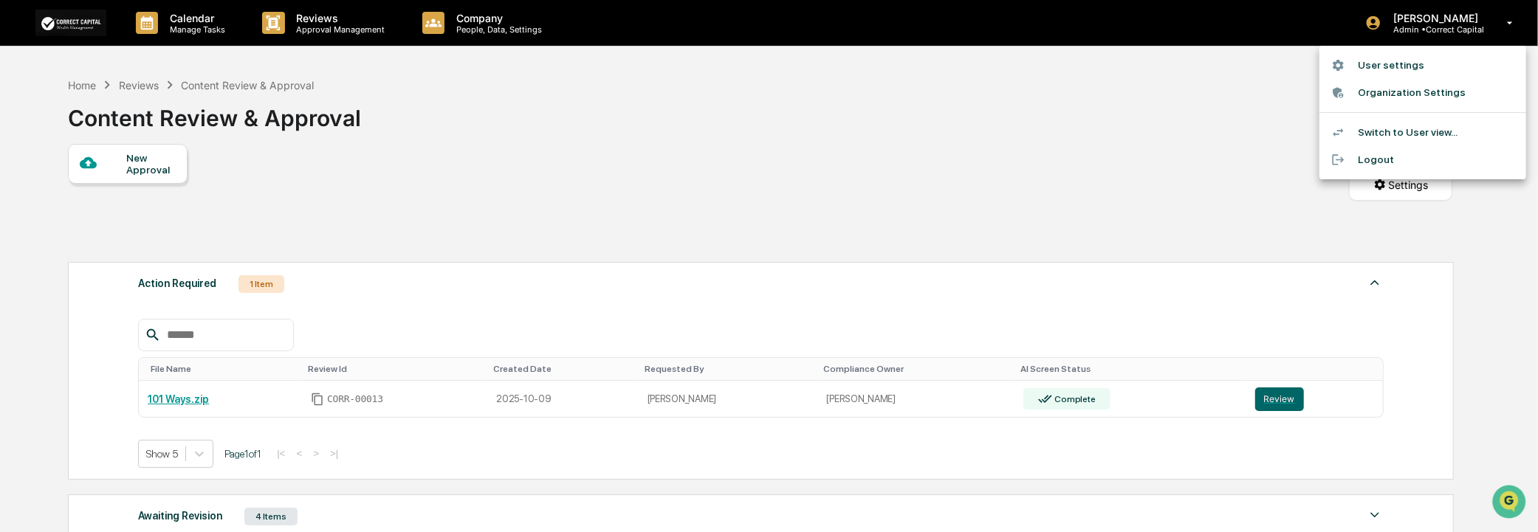
click at [1391, 159] on li "Logout" at bounding box center [1423, 159] width 207 height 27
